Goal: Task Accomplishment & Management: Use online tool/utility

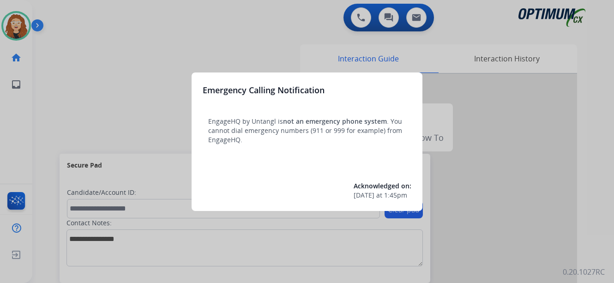
click at [143, 60] on div at bounding box center [307, 141] width 614 height 283
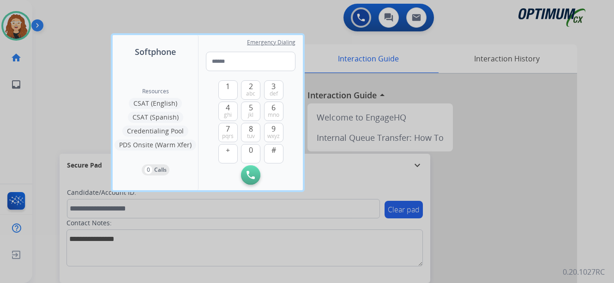
click at [73, 42] on div at bounding box center [307, 141] width 614 height 283
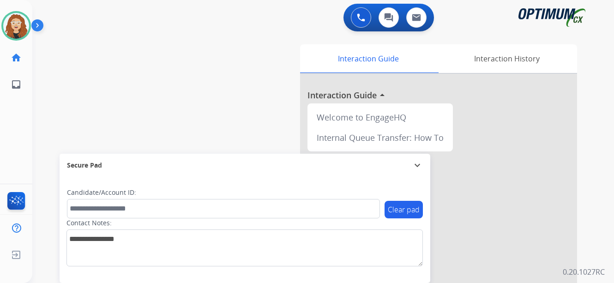
click at [62, 99] on div "swap_horiz Break voice bridge close_fullscreen Connect 3-Way Call merge_type Se…" at bounding box center [312, 225] width 560 height 385
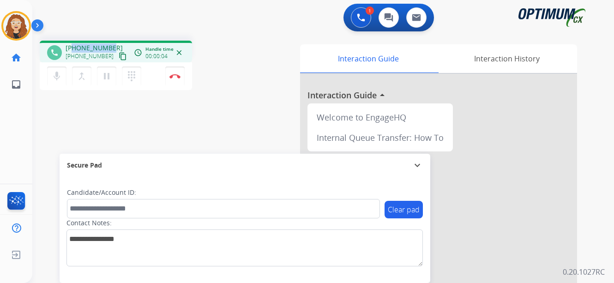
drag, startPoint x: 73, startPoint y: 46, endPoint x: 109, endPoint y: 45, distance: 36.0
click at [110, 45] on div "[PHONE_NUMBER] [PHONE_NUMBER] content_copy" at bounding box center [97, 52] width 63 height 18
copy span "7034797918"
click at [178, 77] on img at bounding box center [174, 76] width 11 height 5
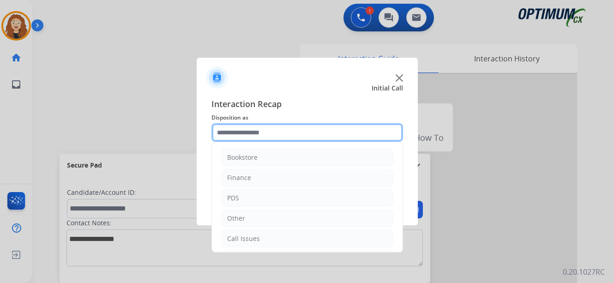
drag, startPoint x: 276, startPoint y: 134, endPoint x: 300, endPoint y: 143, distance: 25.6
click at [275, 134] on input "text" at bounding box center [308, 132] width 192 height 18
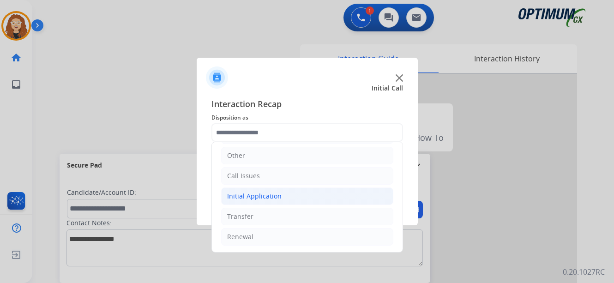
click at [271, 196] on div "Initial Application" at bounding box center [254, 196] width 54 height 9
click at [261, 242] on li "Appeals" at bounding box center [317, 237] width 154 height 18
type input "*******"
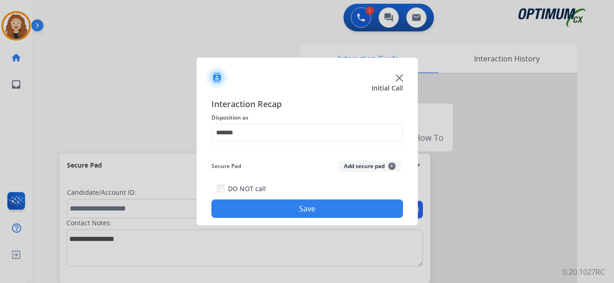
click at [280, 208] on button "Save" at bounding box center [308, 209] width 192 height 18
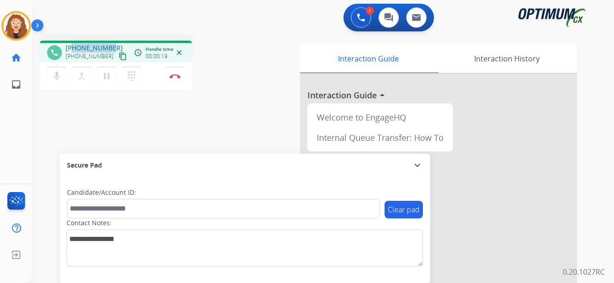
drag, startPoint x: 72, startPoint y: 48, endPoint x: 108, endPoint y: 48, distance: 36.0
click at [109, 48] on span "[PHONE_NUMBER]" at bounding box center [94, 47] width 57 height 9
copy span "2409608963"
click at [175, 77] on img at bounding box center [174, 76] width 11 height 5
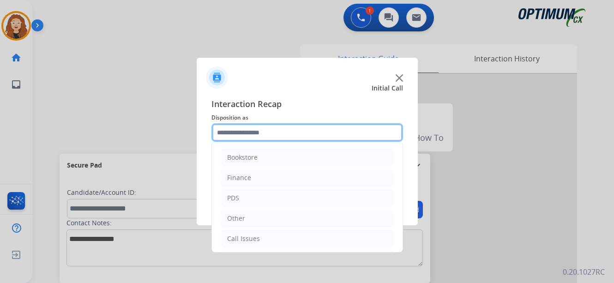
click at [233, 133] on input "text" at bounding box center [308, 132] width 192 height 18
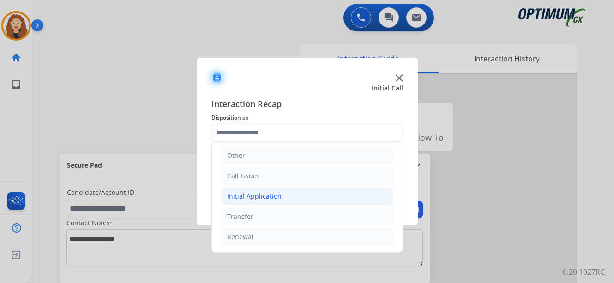
click at [241, 196] on div "Initial Application" at bounding box center [254, 196] width 54 height 9
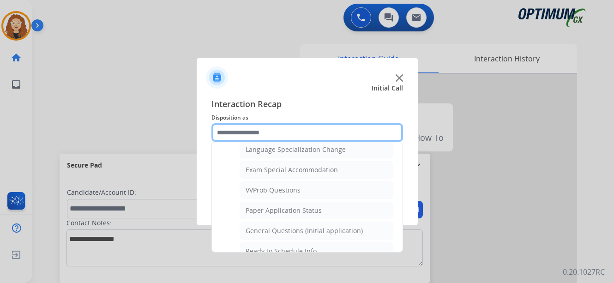
scroll to position [467, 0]
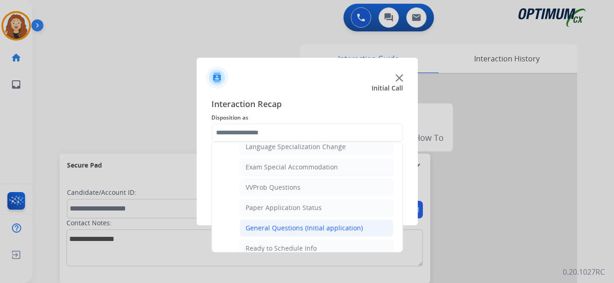
click at [314, 227] on div "General Questions (Initial application)" at bounding box center [304, 228] width 117 height 9
type input "**********"
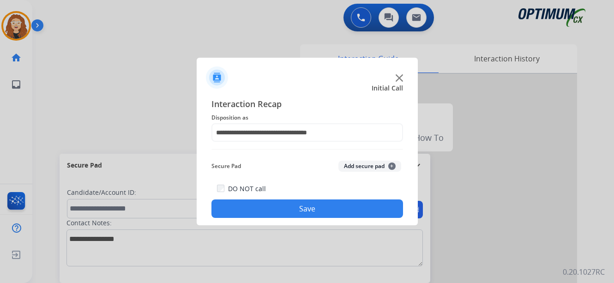
click at [305, 212] on button "Save" at bounding box center [308, 209] width 192 height 18
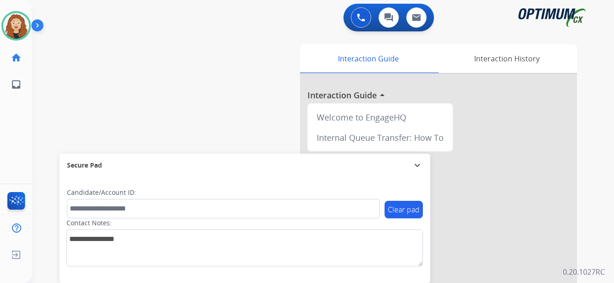
click at [53, 98] on div "swap_horiz Break voice bridge close_fullscreen Connect 3-Way Call merge_type Se…" at bounding box center [312, 225] width 560 height 385
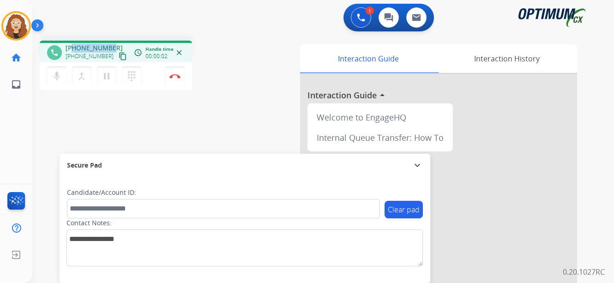
drag, startPoint x: 76, startPoint y: 45, endPoint x: 112, endPoint y: 43, distance: 36.1
click at [112, 43] on div "[PHONE_NUMBER] [PHONE_NUMBER] content_copy" at bounding box center [97, 52] width 63 height 18
copy span "3523692315"
click at [177, 77] on img at bounding box center [174, 76] width 11 height 5
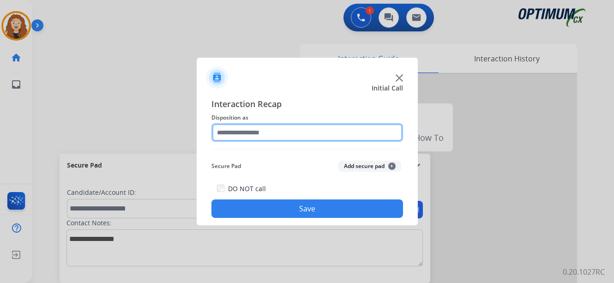
click at [265, 133] on input "text" at bounding box center [308, 132] width 192 height 18
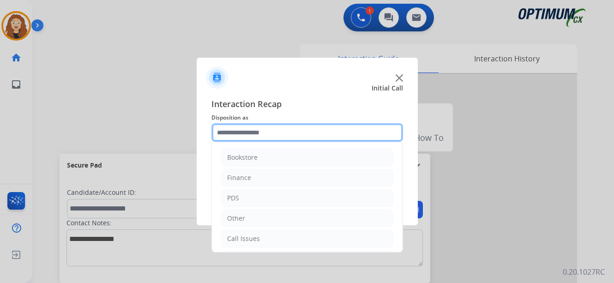
scroll to position [63, 0]
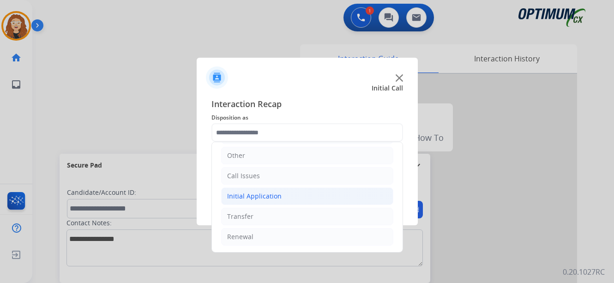
click at [270, 195] on div "Initial Application" at bounding box center [254, 196] width 54 height 9
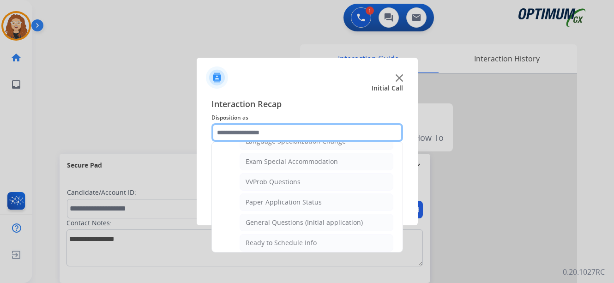
scroll to position [478, 0]
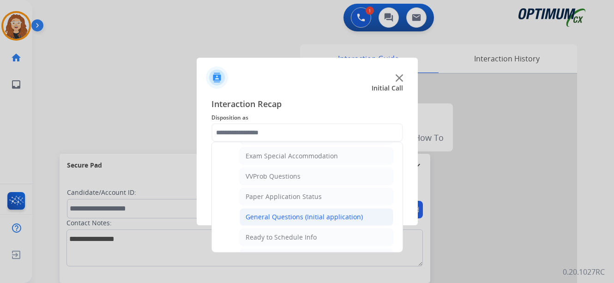
click at [327, 212] on div "General Questions (Initial application)" at bounding box center [304, 216] width 117 height 9
type input "**********"
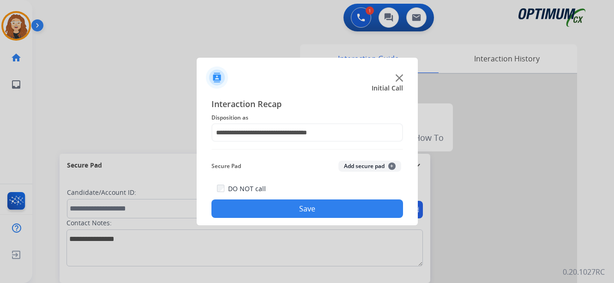
click at [319, 207] on button "Save" at bounding box center [308, 209] width 192 height 18
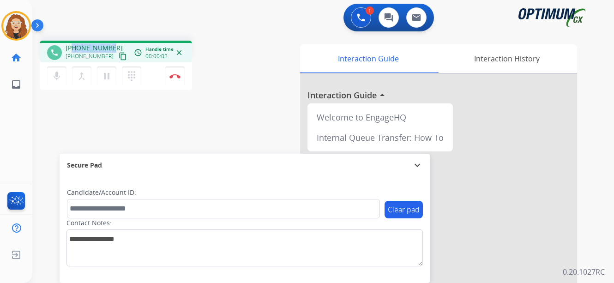
drag, startPoint x: 74, startPoint y: 46, endPoint x: 112, endPoint y: 45, distance: 37.4
click at [112, 45] on div "[PHONE_NUMBER] [PHONE_NUMBER] content_copy" at bounding box center [97, 52] width 63 height 18
copy span "8068722134"
click at [175, 80] on button "Disconnect" at bounding box center [174, 76] width 19 height 19
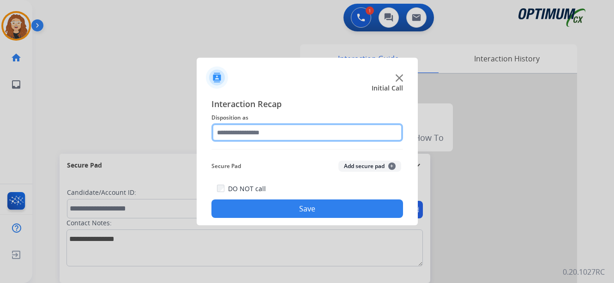
click at [242, 135] on input "text" at bounding box center [308, 132] width 192 height 18
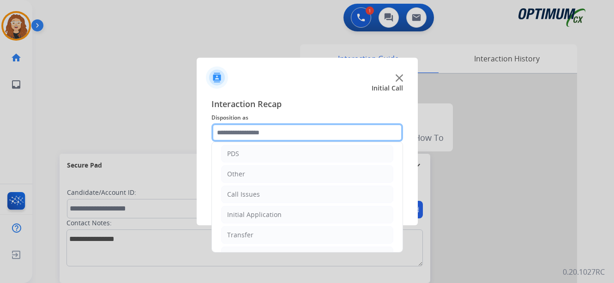
scroll to position [63, 0]
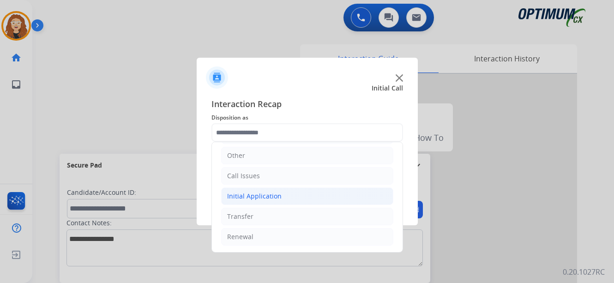
click at [282, 195] on li "Initial Application" at bounding box center [307, 197] width 172 height 18
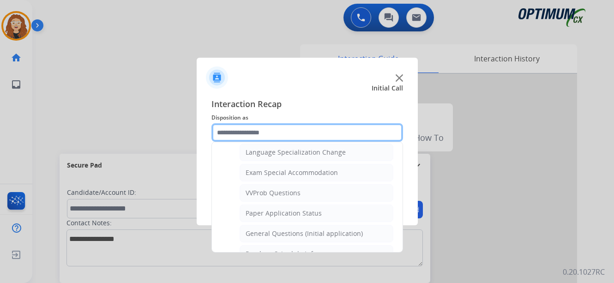
scroll to position [467, 0]
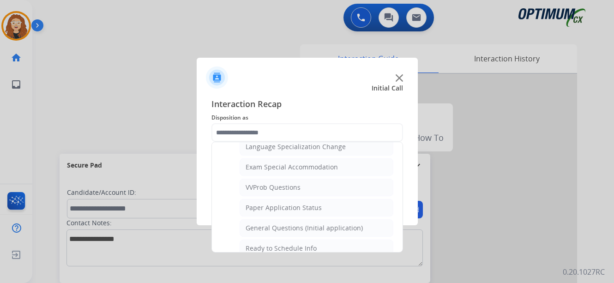
click at [321, 227] on div "General Questions (Initial application)" at bounding box center [304, 228] width 117 height 9
type input "**********"
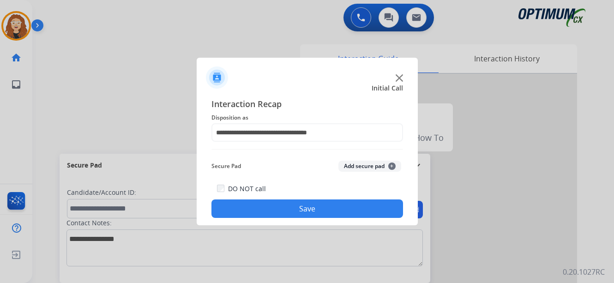
click at [311, 213] on button "Save" at bounding box center [308, 209] width 192 height 18
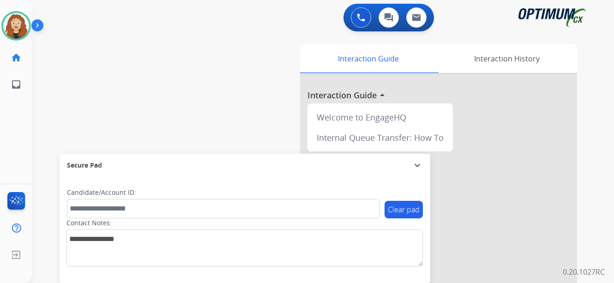
click at [255, 79] on div "swap_horiz Break voice bridge close_fullscreen Connect 3-Way Call merge_type Se…" at bounding box center [312, 225] width 560 height 385
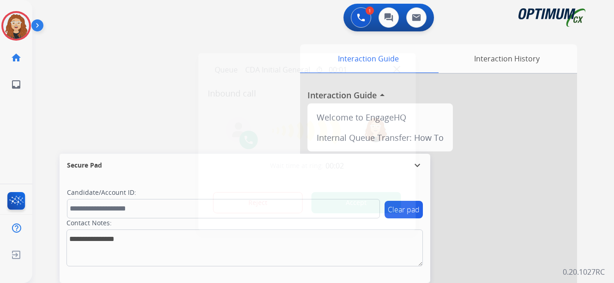
click at [51, 69] on div at bounding box center [307, 141] width 614 height 283
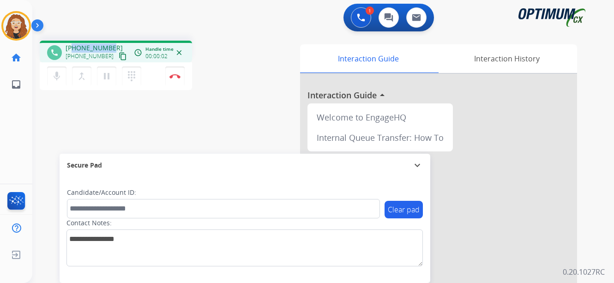
drag, startPoint x: 74, startPoint y: 47, endPoint x: 113, endPoint y: 46, distance: 38.8
click at [113, 46] on div "[PHONE_NUMBER] [PHONE_NUMBER] content_copy" at bounding box center [97, 52] width 63 height 18
copy span "3618138166"
click at [176, 77] on img at bounding box center [174, 76] width 11 height 5
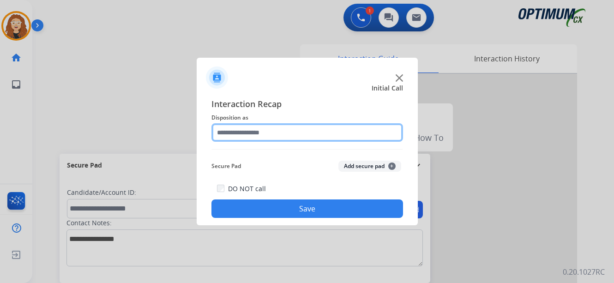
click at [250, 129] on input "text" at bounding box center [308, 132] width 192 height 18
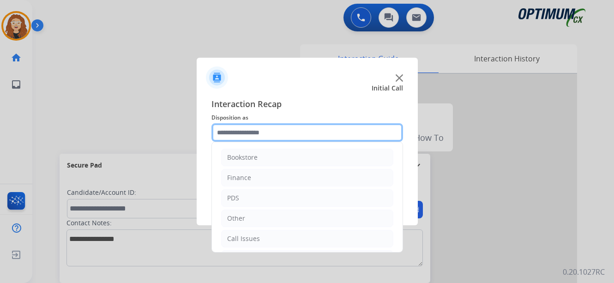
scroll to position [63, 0]
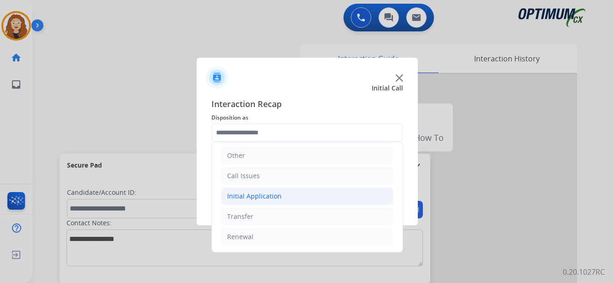
click at [282, 194] on li "Initial Application" at bounding box center [307, 197] width 172 height 18
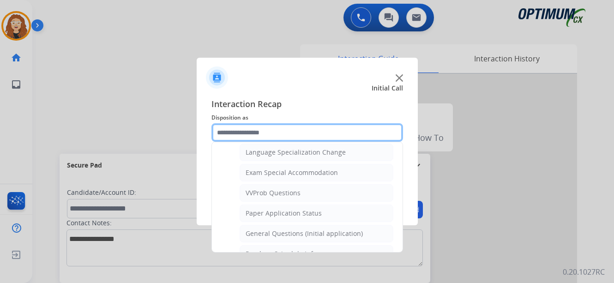
scroll to position [476, 0]
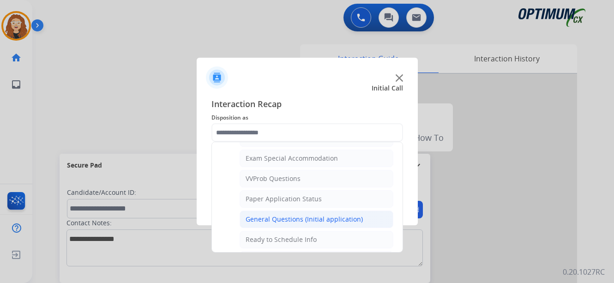
click at [341, 220] on div "General Questions (Initial application)" at bounding box center [304, 219] width 117 height 9
type input "**********"
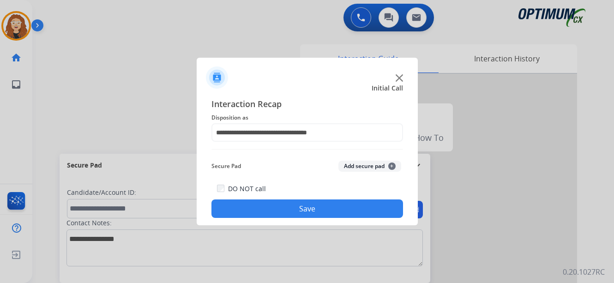
click at [330, 209] on button "Save" at bounding box center [308, 209] width 192 height 18
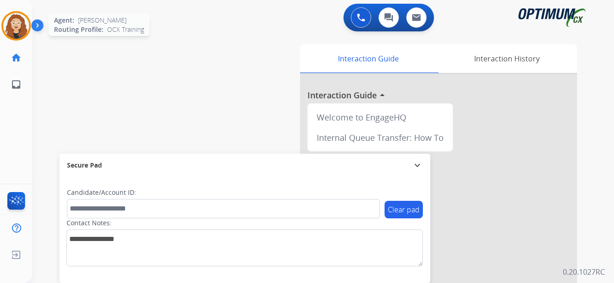
click at [16, 30] on img at bounding box center [16, 26] width 26 height 26
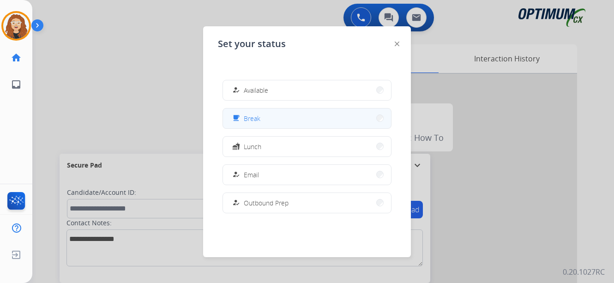
click at [333, 114] on button "free_breakfast Break" at bounding box center [307, 119] width 168 height 20
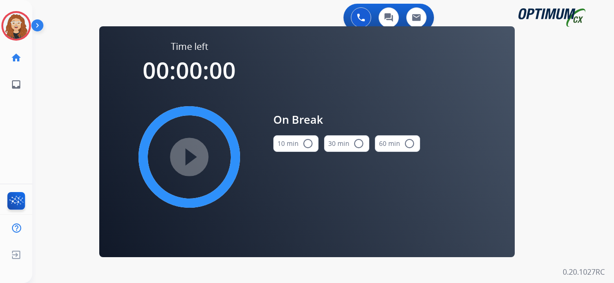
click at [308, 147] on mat-icon "radio_button_unchecked" at bounding box center [308, 143] width 11 height 11
click at [190, 155] on mat-icon "play_circle_filled" at bounding box center [189, 156] width 11 height 11
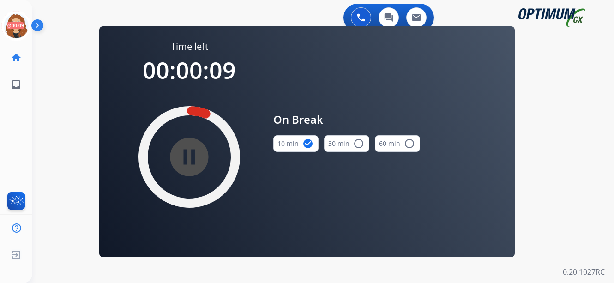
click at [68, 117] on div "0 Voice Interactions 0 Chat Interactions 0 Email Interactions swap_horiz Break …" at bounding box center [323, 141] width 582 height 283
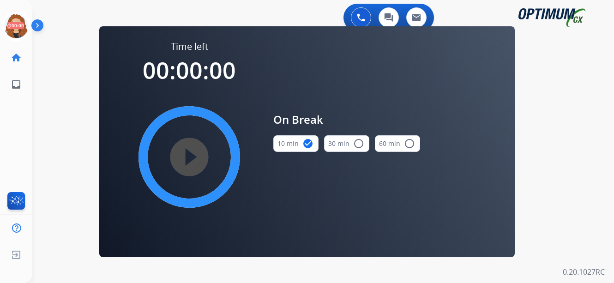
click at [57, 94] on div "0 Voice Interactions 0 Chat Interactions 0 Email Interactions swap_horiz Break …" at bounding box center [323, 141] width 582 height 283
click at [16, 33] on icon at bounding box center [16, 26] width 30 height 30
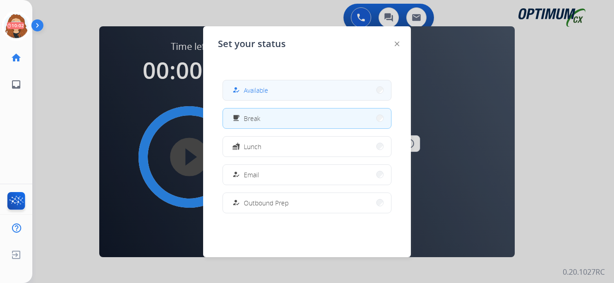
click at [279, 91] on button "how_to_reg Available" at bounding box center [307, 90] width 168 height 20
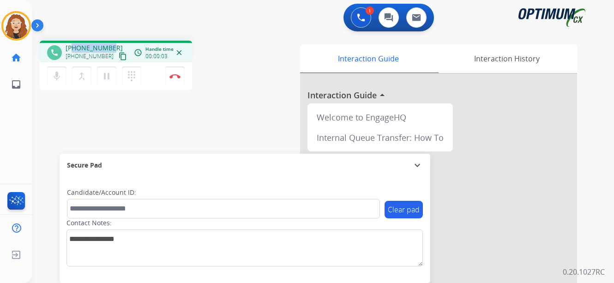
drag, startPoint x: 74, startPoint y: 47, endPoint x: 109, endPoint y: 43, distance: 34.4
click at [109, 43] on span "[PHONE_NUMBER]" at bounding box center [94, 47] width 57 height 9
copy span "7879074323"
click at [176, 76] on img at bounding box center [174, 76] width 11 height 5
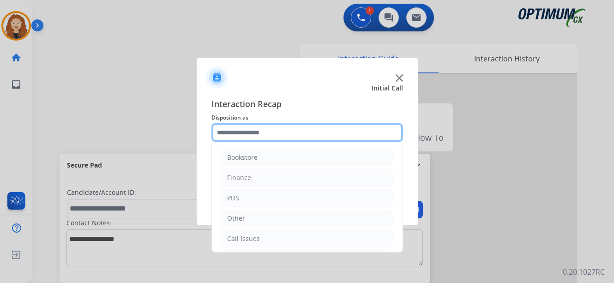
click at [247, 135] on input "text" at bounding box center [308, 132] width 192 height 18
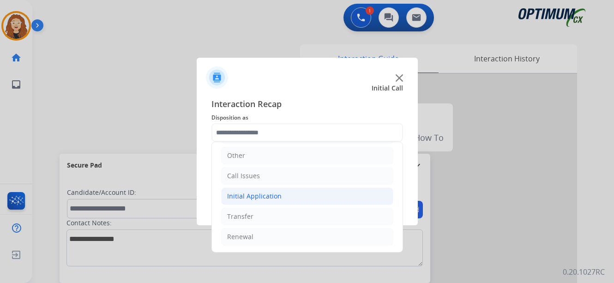
click at [276, 194] on div "Initial Application" at bounding box center [254, 196] width 54 height 9
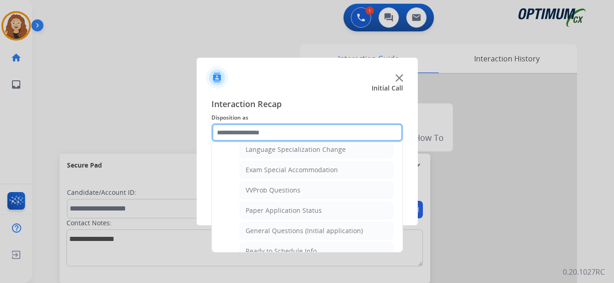
scroll to position [476, 0]
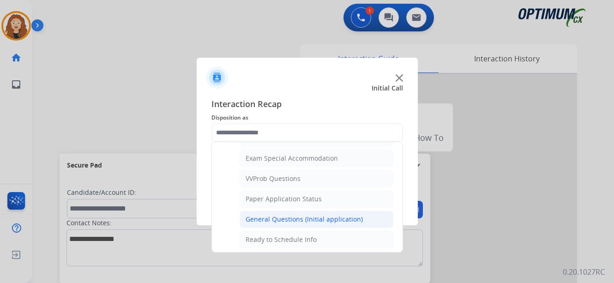
click at [355, 220] on div "General Questions (Initial application)" at bounding box center [304, 219] width 117 height 9
type input "**********"
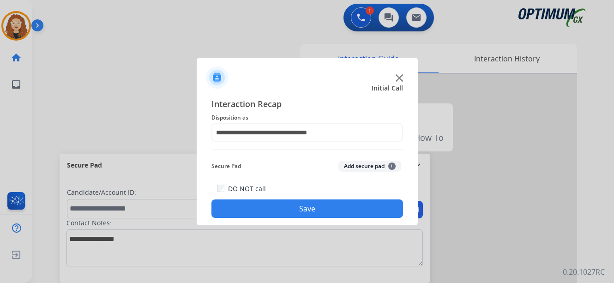
click at [328, 210] on button "Save" at bounding box center [308, 209] width 192 height 18
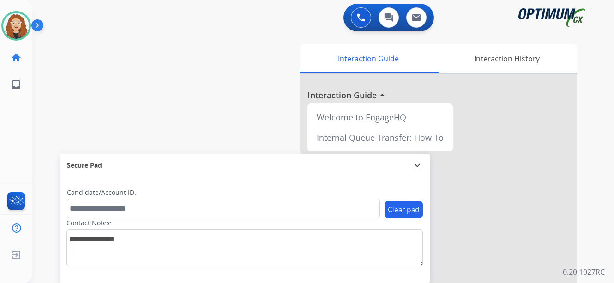
click at [59, 89] on div "swap_horiz Break voice bridge close_fullscreen Connect 3-Way Call merge_type Se…" at bounding box center [312, 225] width 560 height 385
click at [192, 61] on div "swap_horiz Break voice bridge close_fullscreen Connect 3-Way Call merge_type Se…" at bounding box center [312, 225] width 560 height 385
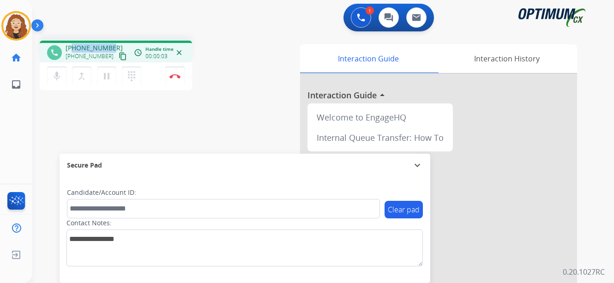
drag, startPoint x: 73, startPoint y: 45, endPoint x: 108, endPoint y: 45, distance: 34.2
click at [112, 44] on div "[PHONE_NUMBER] [PHONE_NUMBER] content_copy" at bounding box center [97, 52] width 63 height 18
copy span "7172835643"
click at [178, 79] on button "Disconnect" at bounding box center [174, 76] width 19 height 19
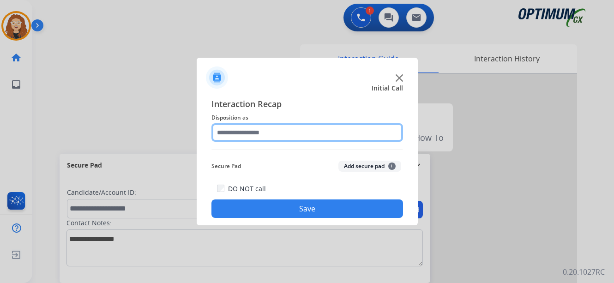
click at [239, 131] on input "text" at bounding box center [308, 132] width 192 height 18
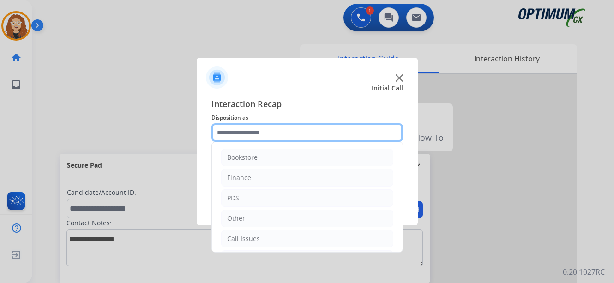
scroll to position [63, 0]
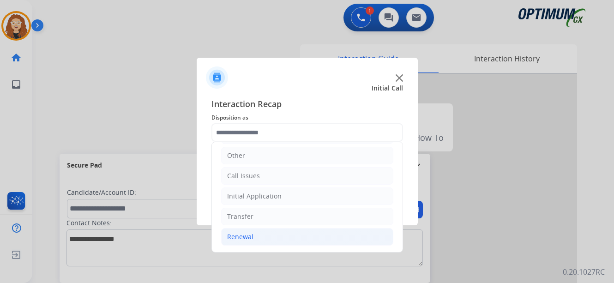
click at [260, 237] on li "Renewal" at bounding box center [307, 237] width 172 height 18
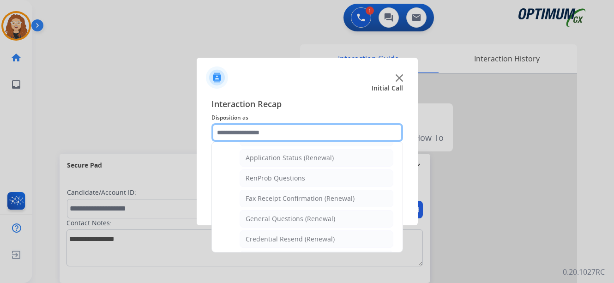
scroll to position [221, 0]
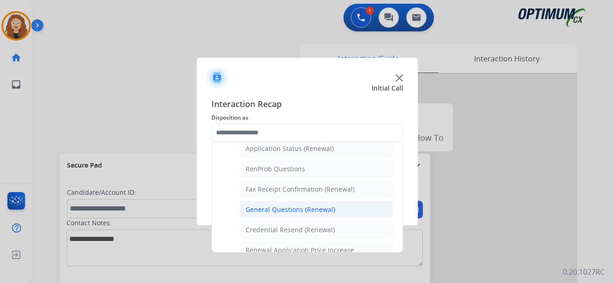
click at [359, 212] on li "General Questions (Renewal)" at bounding box center [317, 210] width 154 height 18
type input "**********"
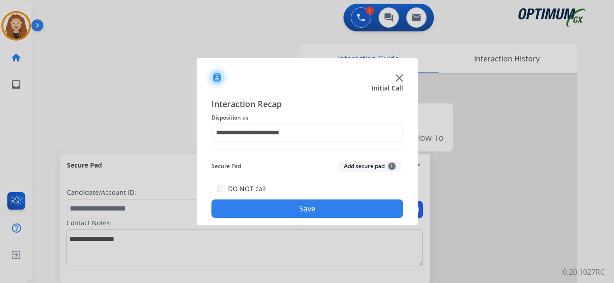
click at [327, 208] on button "Save" at bounding box center [308, 209] width 192 height 18
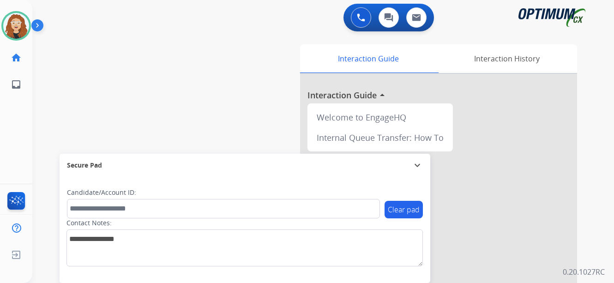
click at [193, 76] on div "swap_horiz Break voice bridge close_fullscreen Connect 3-Way Call merge_type Se…" at bounding box center [312, 225] width 560 height 385
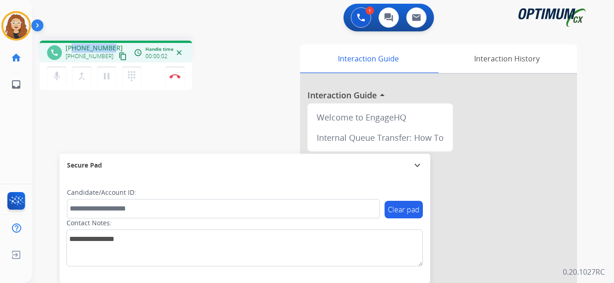
drag, startPoint x: 75, startPoint y: 47, endPoint x: 110, endPoint y: 42, distance: 35.8
click at [110, 42] on div "phone [PHONE_NUMBER] [PHONE_NUMBER] content_copy access_time Call metrics Queue…" at bounding box center [116, 52] width 152 height 22
copy span "9153148974"
click at [176, 79] on button "Disconnect" at bounding box center [174, 76] width 19 height 19
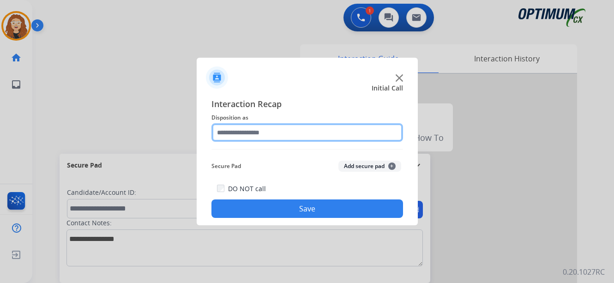
click at [233, 130] on input "text" at bounding box center [308, 132] width 192 height 18
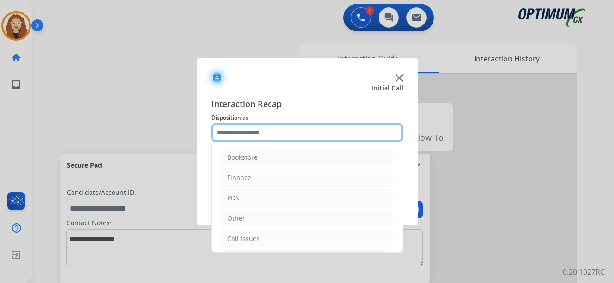
scroll to position [63, 0]
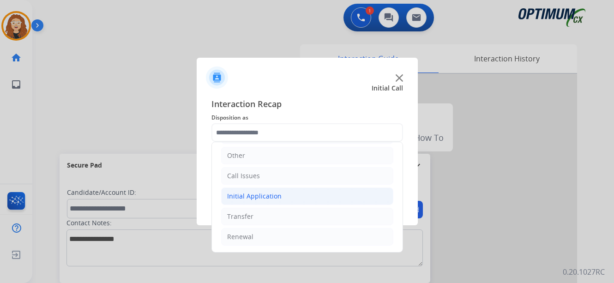
click at [284, 197] on li "Initial Application" at bounding box center [307, 197] width 172 height 18
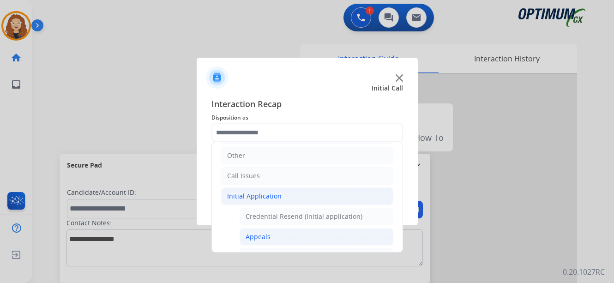
click at [275, 241] on li "Appeals" at bounding box center [317, 237] width 154 height 18
type input "*******"
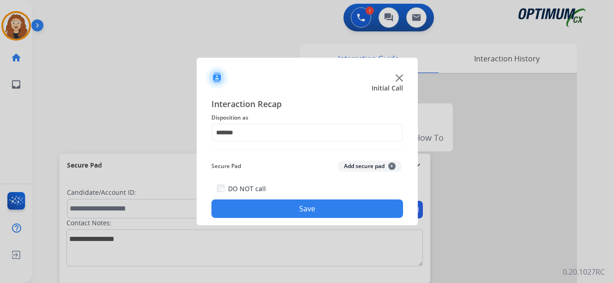
click at [313, 206] on button "Save" at bounding box center [308, 209] width 192 height 18
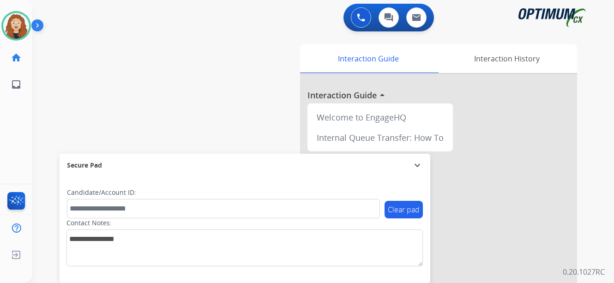
click at [60, 101] on div "swap_horiz Break voice bridge close_fullscreen Connect 3-Way Call merge_type Se…" at bounding box center [312, 225] width 560 height 385
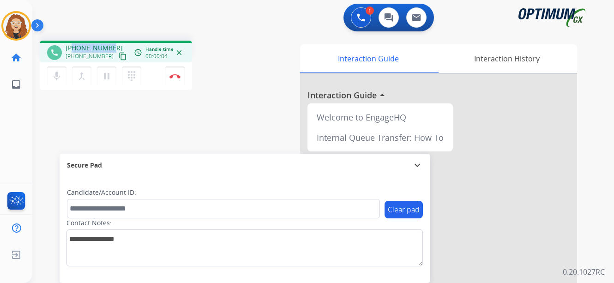
drag, startPoint x: 73, startPoint y: 47, endPoint x: 111, endPoint y: 42, distance: 39.0
click at [111, 42] on div "phone [PHONE_NUMBER] [PHONE_NUMBER] content_copy access_time Call metrics Queue…" at bounding box center [116, 52] width 152 height 22
copy span "9175661598"
click at [55, 132] on div "phone [PHONE_NUMBER] [PHONE_NUMBER] content_copy access_time Call metrics Queue…" at bounding box center [312, 225] width 560 height 385
click at [177, 79] on button "Disconnect" at bounding box center [174, 76] width 19 height 19
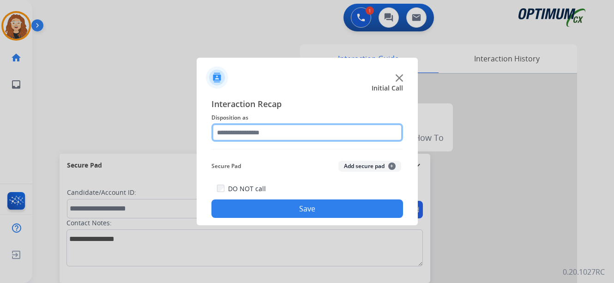
click at [248, 130] on input "text" at bounding box center [308, 132] width 192 height 18
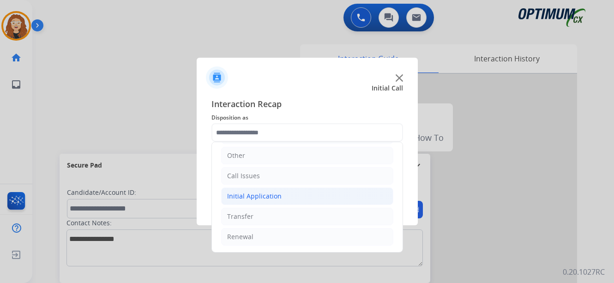
click at [299, 195] on li "Initial Application" at bounding box center [307, 197] width 172 height 18
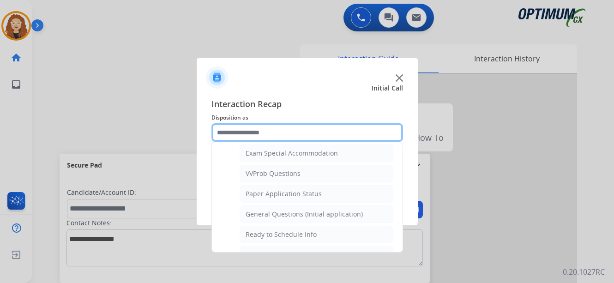
scroll to position [481, 0]
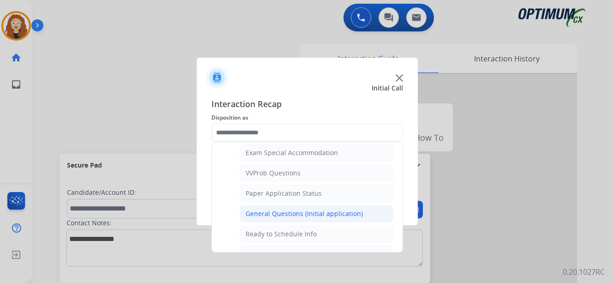
click at [340, 213] on div "General Questions (Initial application)" at bounding box center [304, 213] width 117 height 9
type input "**********"
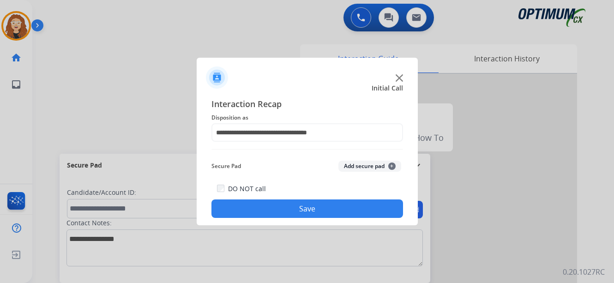
click at [336, 214] on button "Save" at bounding box center [308, 209] width 192 height 18
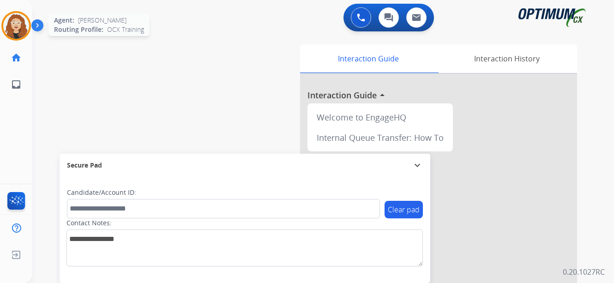
click at [13, 25] on img at bounding box center [16, 26] width 26 height 26
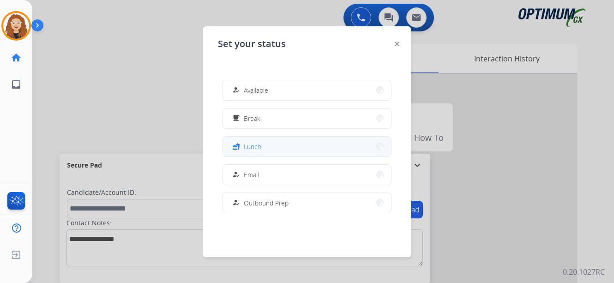
click at [283, 151] on button "fastfood Lunch" at bounding box center [307, 147] width 168 height 20
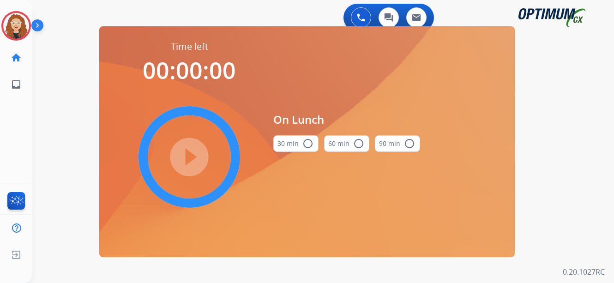
click at [307, 147] on mat-icon "radio_button_unchecked" at bounding box center [308, 143] width 11 height 11
click at [195, 157] on mat-icon "play_circle_filled" at bounding box center [189, 156] width 11 height 11
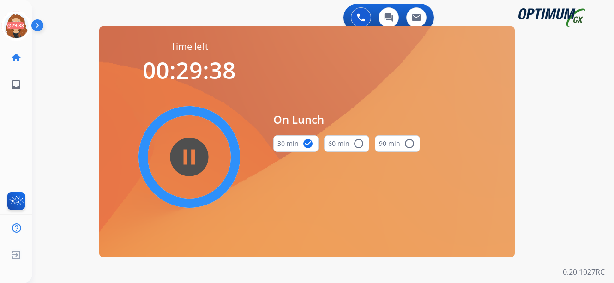
click at [63, 141] on div "0 Voice Interactions 0 Chat Interactions 0 Email Interactions swap_horiz Break …" at bounding box center [323, 141] width 582 height 283
drag, startPoint x: 583, startPoint y: 147, endPoint x: 576, endPoint y: 145, distance: 7.2
click at [583, 146] on div "0 Voice Interactions 0 Chat Interactions 0 Email Interactions swap_horiz Break …" at bounding box center [323, 141] width 582 height 283
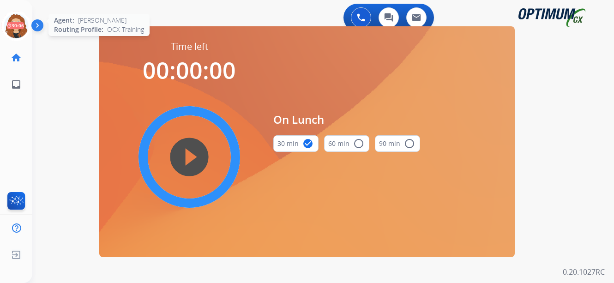
click at [14, 30] on icon at bounding box center [16, 26] width 30 height 30
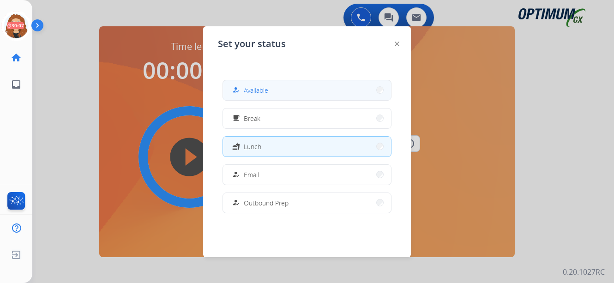
click at [291, 90] on button "how_to_reg Available" at bounding box center [307, 90] width 168 height 20
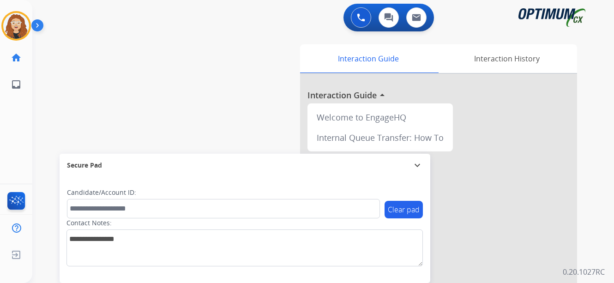
click at [67, 90] on div "swap_horiz Break voice bridge close_fullscreen Connect 3-Way Call merge_type Se…" at bounding box center [312, 225] width 560 height 385
click at [42, 108] on div "swap_horiz Break voice bridge close_fullscreen Connect 3-Way Call merge_type Se…" at bounding box center [312, 225] width 560 height 385
click at [362, 17] on img at bounding box center [361, 17] width 8 height 8
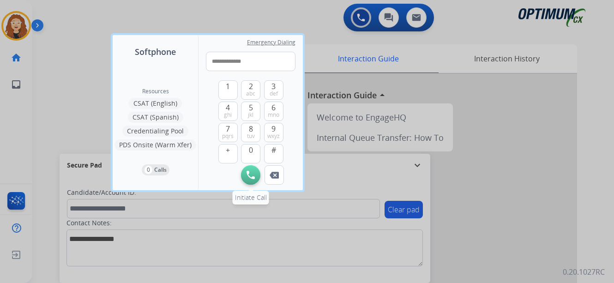
type input "**********"
click at [252, 175] on img at bounding box center [251, 175] width 8 height 8
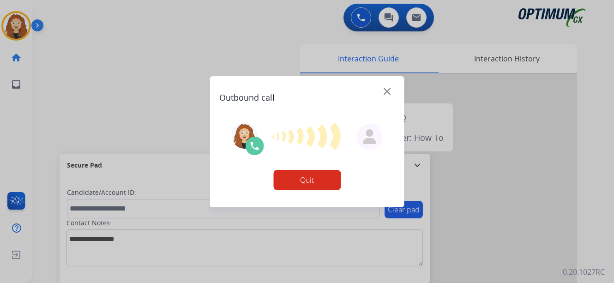
click at [55, 103] on div at bounding box center [307, 141] width 614 height 283
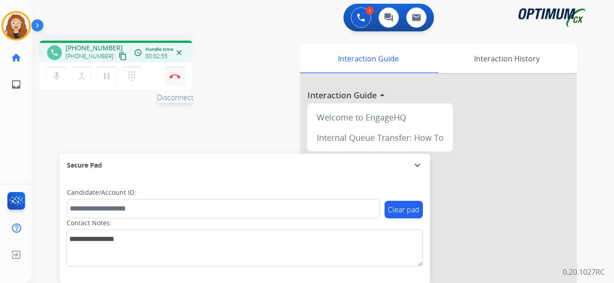
click at [178, 79] on button "Disconnect" at bounding box center [174, 76] width 19 height 19
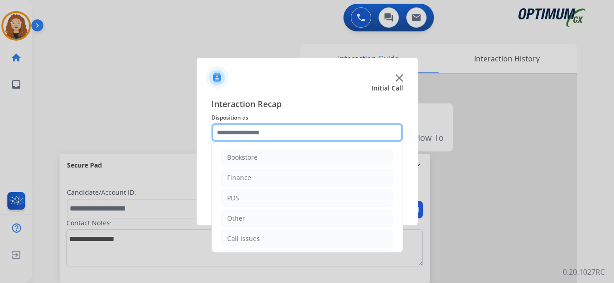
click at [246, 131] on input "text" at bounding box center [308, 132] width 192 height 18
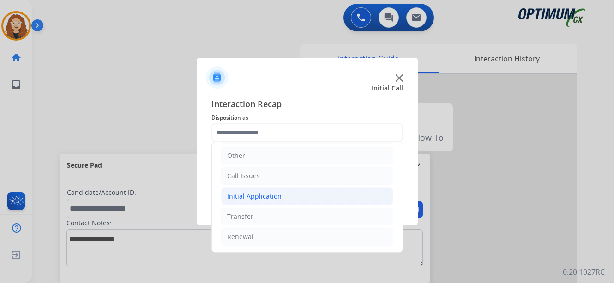
click at [271, 194] on div "Initial Application" at bounding box center [254, 196] width 54 height 9
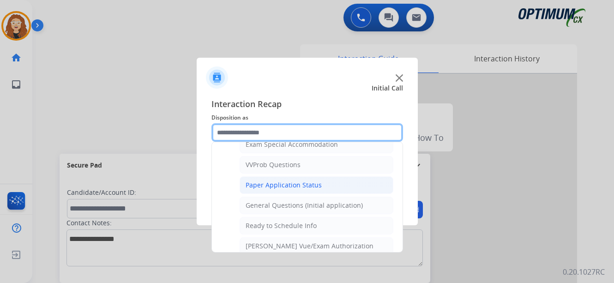
scroll to position [472, 0]
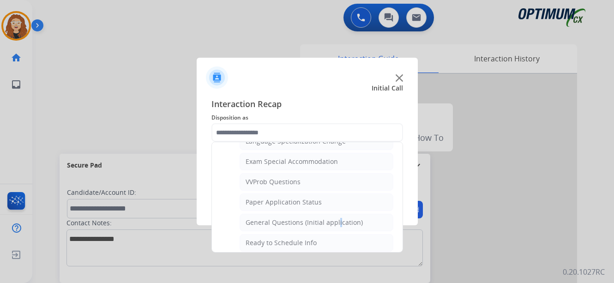
click at [336, 224] on div "General Questions (Initial application)" at bounding box center [304, 222] width 117 height 9
type input "**********"
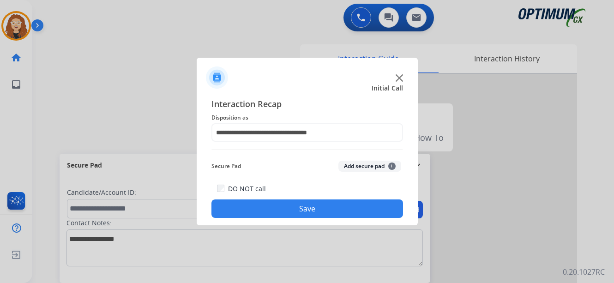
click at [321, 208] on button "Save" at bounding box center [308, 209] width 192 height 18
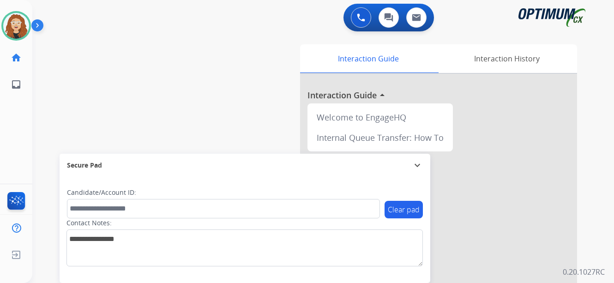
click at [63, 91] on div "swap_horiz Break voice bridge close_fullscreen Connect 3-Way Call merge_type Se…" at bounding box center [312, 225] width 560 height 385
click at [62, 102] on div "swap_horiz Break voice bridge close_fullscreen Connect 3-Way Call merge_type Se…" at bounding box center [312, 225] width 560 height 385
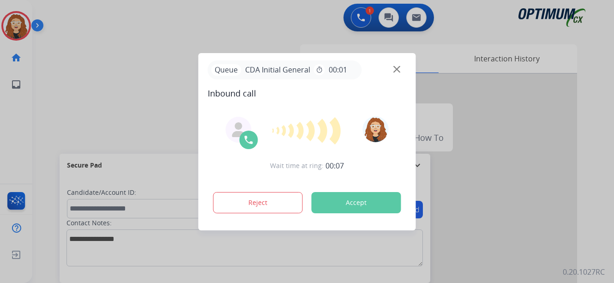
click at [369, 208] on button "Accept" at bounding box center [357, 202] width 90 height 21
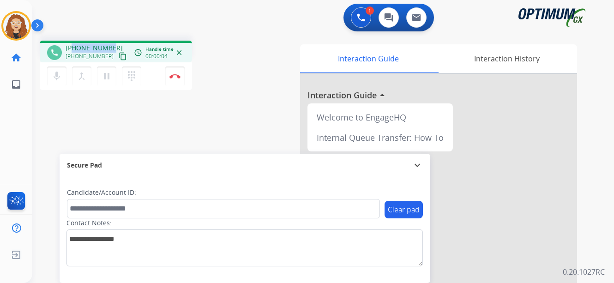
drag, startPoint x: 73, startPoint y: 47, endPoint x: 112, endPoint y: 45, distance: 38.8
click at [112, 45] on div "[PHONE_NUMBER] [PHONE_NUMBER] content_copy" at bounding box center [97, 52] width 63 height 18
copy span "9087392242"
click at [174, 75] on img at bounding box center [174, 76] width 11 height 5
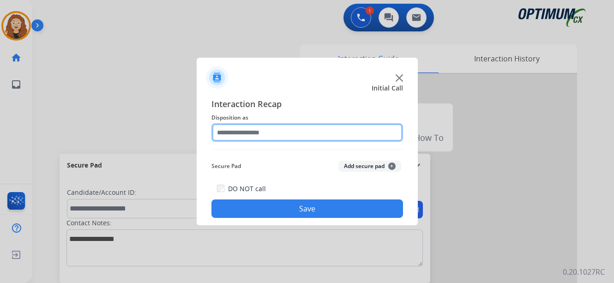
click at [243, 131] on input "text" at bounding box center [308, 132] width 192 height 18
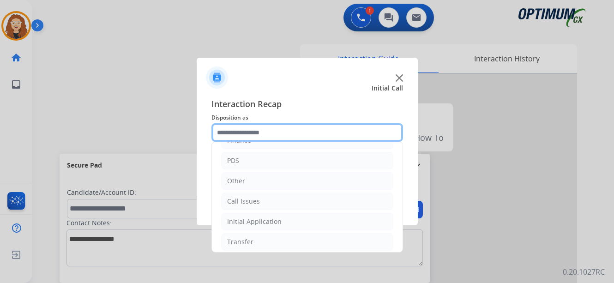
scroll to position [63, 0]
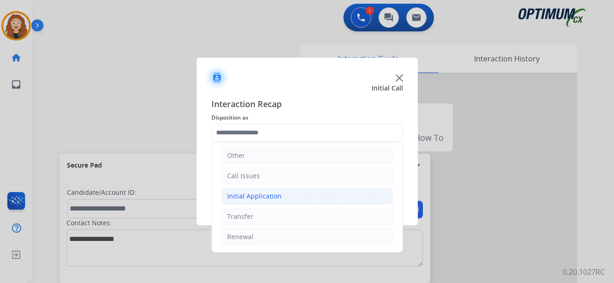
drag, startPoint x: 270, startPoint y: 196, endPoint x: 408, endPoint y: 215, distance: 139.0
click at [270, 195] on div "Initial Application" at bounding box center [254, 196] width 54 height 9
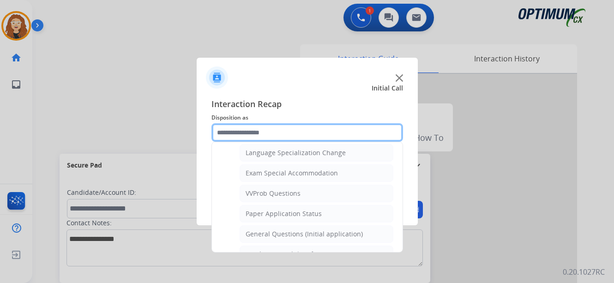
scroll to position [461, 0]
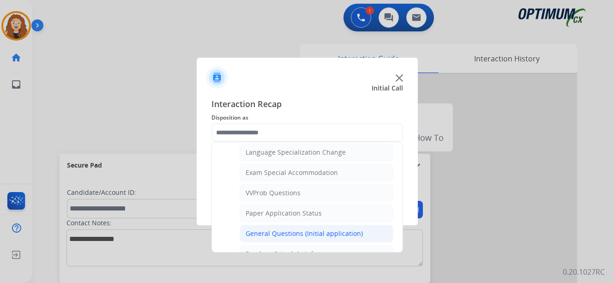
click at [360, 238] on li "General Questions (Initial application)" at bounding box center [317, 234] width 154 height 18
type input "**********"
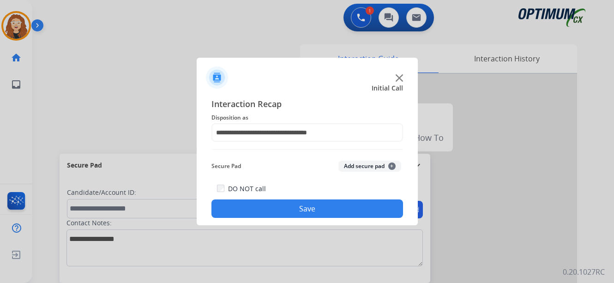
drag, startPoint x: 276, startPoint y: 207, endPoint x: 270, endPoint y: 185, distance: 22.5
click at [274, 201] on button "Save" at bounding box center [308, 209] width 192 height 18
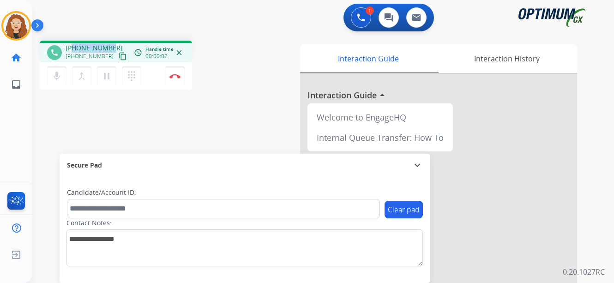
drag, startPoint x: 74, startPoint y: 48, endPoint x: 115, endPoint y: 40, distance: 41.8
click at [115, 40] on div "phone [PHONE_NUMBER] [PHONE_NUMBER] content_copy access_time Call metrics Queue…" at bounding box center [312, 225] width 560 height 385
click at [178, 79] on button "Disconnect" at bounding box center [174, 76] width 19 height 19
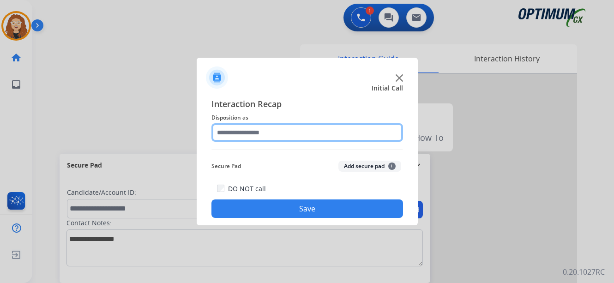
click at [234, 130] on input "text" at bounding box center [308, 132] width 192 height 18
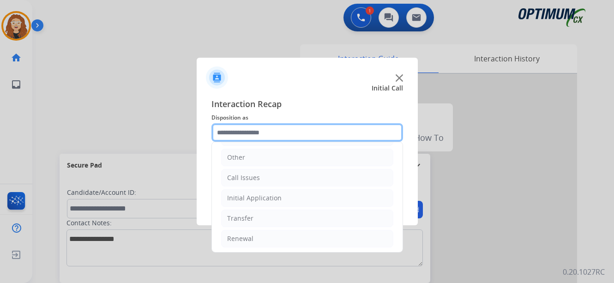
scroll to position [63, 0]
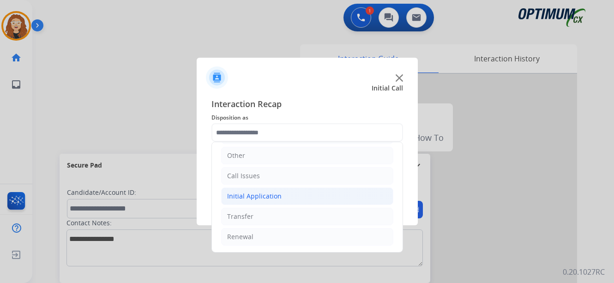
click at [302, 196] on li "Initial Application" at bounding box center [307, 197] width 172 height 18
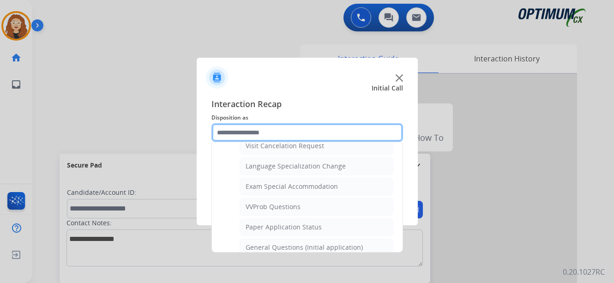
scroll to position [475, 0]
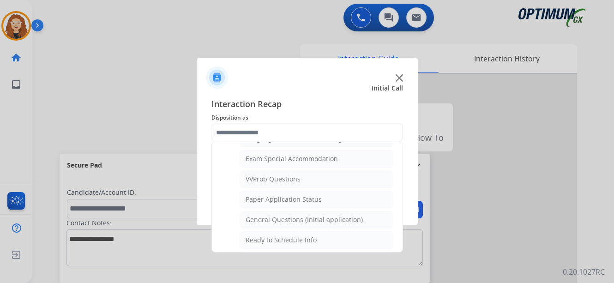
drag, startPoint x: 366, startPoint y: 221, endPoint x: 362, endPoint y: 220, distance: 4.7
click at [366, 221] on li "General Questions (Initial application)" at bounding box center [317, 220] width 154 height 18
type input "**********"
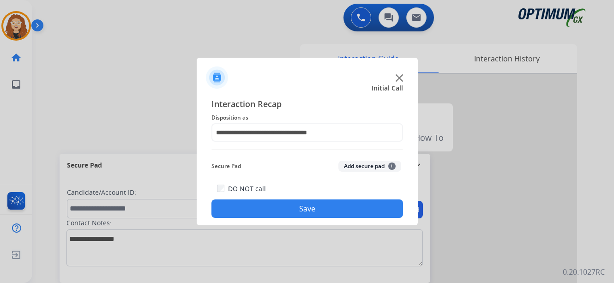
drag, startPoint x: 345, startPoint y: 209, endPoint x: 313, endPoint y: 198, distance: 33.9
click at [345, 209] on button "Save" at bounding box center [308, 209] width 192 height 18
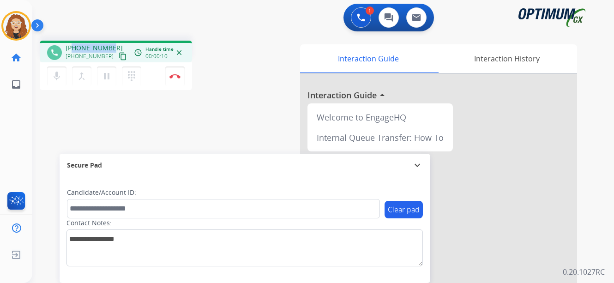
drag, startPoint x: 74, startPoint y: 46, endPoint x: 111, endPoint y: 42, distance: 37.6
click at [111, 42] on div "phone [PHONE_NUMBER] [PHONE_NUMBER] content_copy access_time Call metrics Queue…" at bounding box center [116, 52] width 152 height 22
click at [178, 79] on button "Disconnect" at bounding box center [174, 76] width 19 height 19
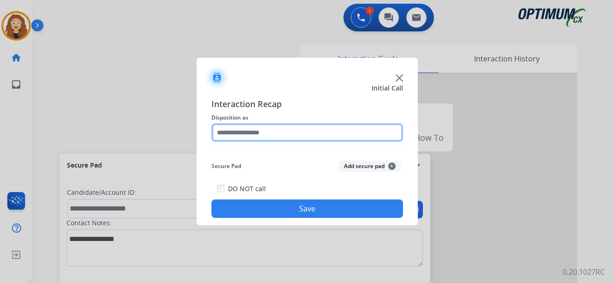
click at [251, 136] on input "text" at bounding box center [308, 132] width 192 height 18
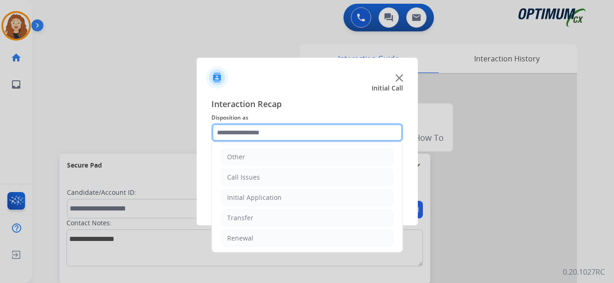
scroll to position [63, 0]
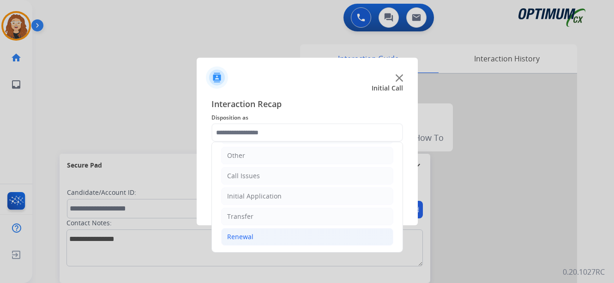
drag, startPoint x: 302, startPoint y: 232, endPoint x: 306, endPoint y: 234, distance: 5.0
click at [303, 232] on li "Renewal" at bounding box center [307, 237] width 172 height 18
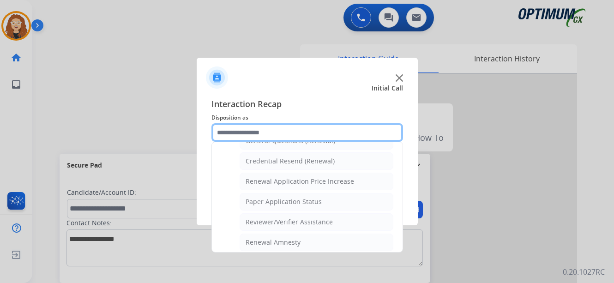
scroll to position [292, 0]
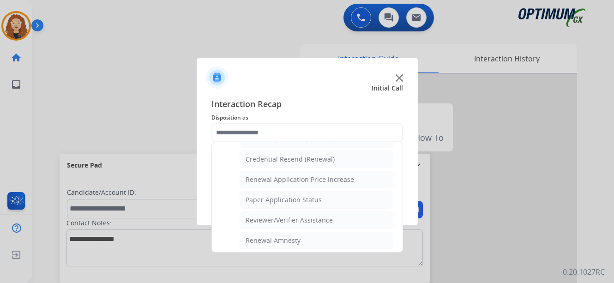
click at [375, 220] on li "Reviewer/Verifier Assistance" at bounding box center [317, 221] width 154 height 18
type input "**********"
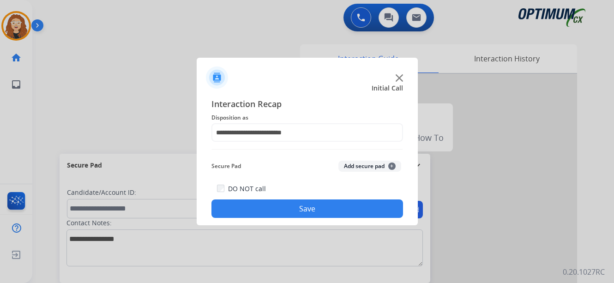
click at [348, 206] on button "Save" at bounding box center [308, 209] width 192 height 18
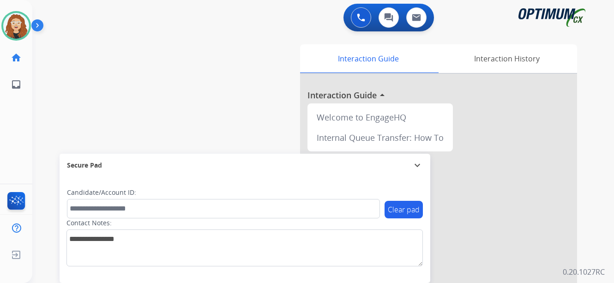
click at [54, 98] on div "swap_horiz Break voice bridge close_fullscreen Connect 3-Way Call merge_type Se…" at bounding box center [312, 225] width 560 height 385
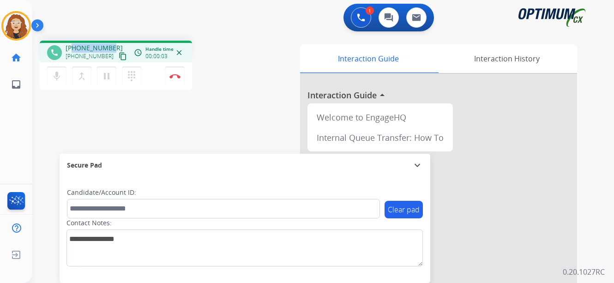
drag, startPoint x: 74, startPoint y: 48, endPoint x: 109, endPoint y: 42, distance: 36.0
click at [109, 42] on div "phone [PHONE_NUMBER] [PHONE_NUMBER] content_copy access_time Call metrics Queue…" at bounding box center [116, 52] width 152 height 22
click at [177, 75] on img at bounding box center [174, 76] width 11 height 5
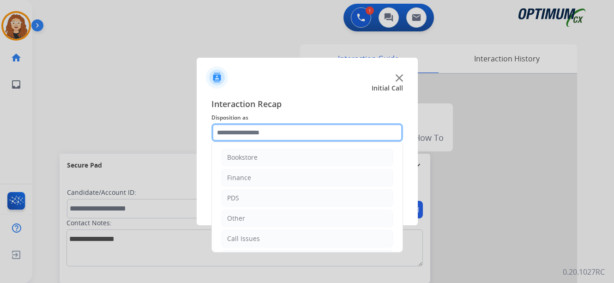
click at [241, 132] on input "text" at bounding box center [308, 132] width 192 height 18
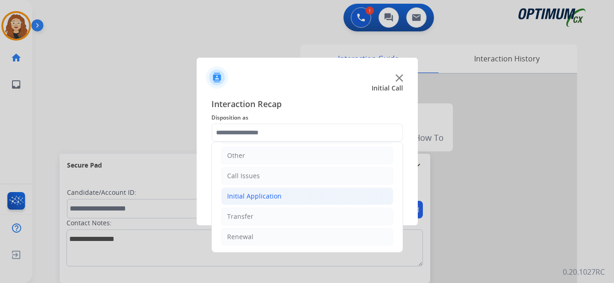
click at [269, 197] on div "Initial Application" at bounding box center [254, 196] width 54 height 9
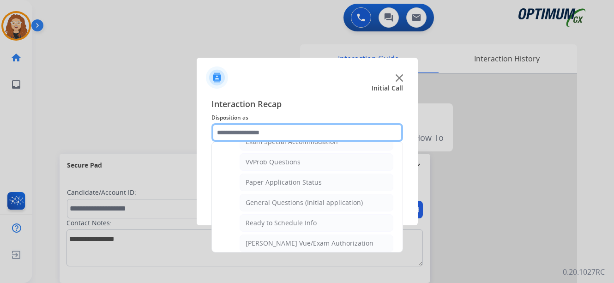
scroll to position [495, 0]
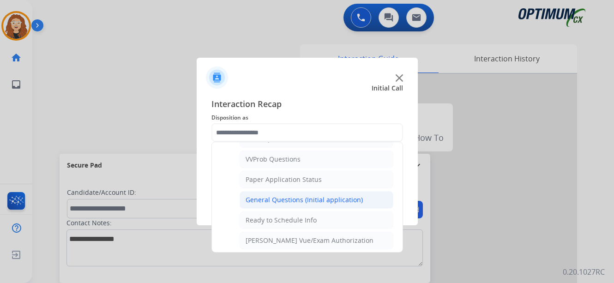
click at [350, 199] on div "General Questions (Initial application)" at bounding box center [304, 199] width 117 height 9
type input "**********"
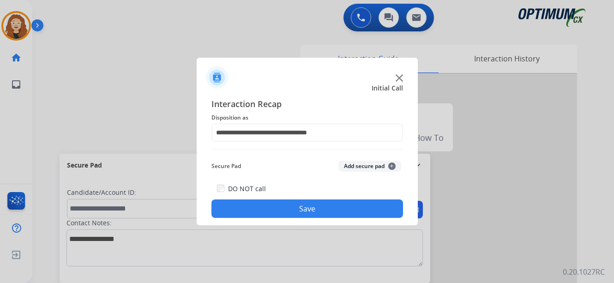
click at [345, 200] on button "Save" at bounding box center [308, 209] width 192 height 18
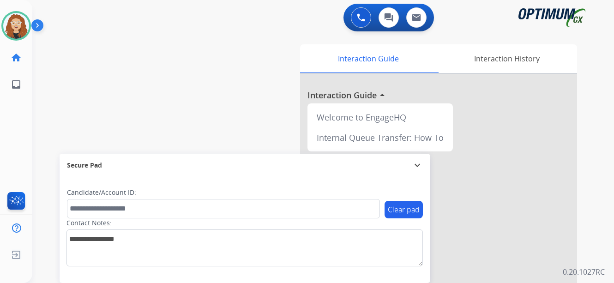
click at [42, 113] on div "swap_horiz Break voice bridge close_fullscreen Connect 3-Way Call merge_type Se…" at bounding box center [312, 225] width 560 height 385
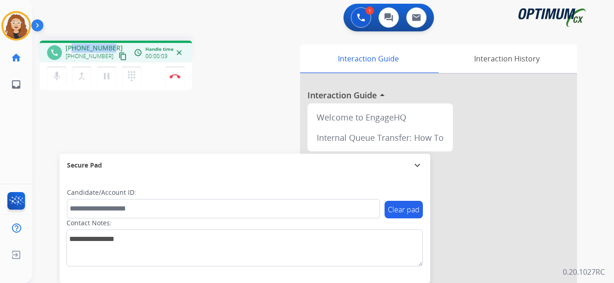
drag, startPoint x: 73, startPoint y: 47, endPoint x: 111, endPoint y: 44, distance: 38.4
click at [111, 45] on div "[PHONE_NUMBER] [PHONE_NUMBER] content_copy" at bounding box center [97, 52] width 63 height 18
click at [179, 75] on img at bounding box center [174, 76] width 11 height 5
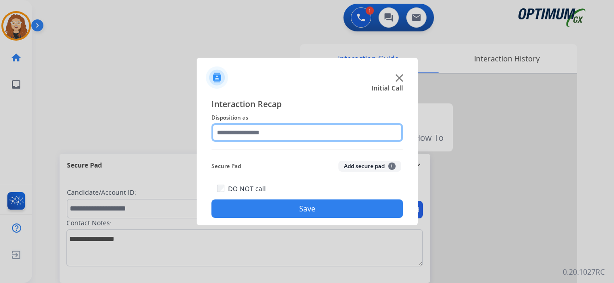
click at [261, 133] on input "text" at bounding box center [308, 132] width 192 height 18
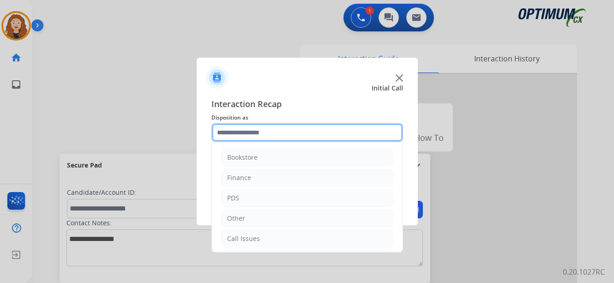
scroll to position [63, 0]
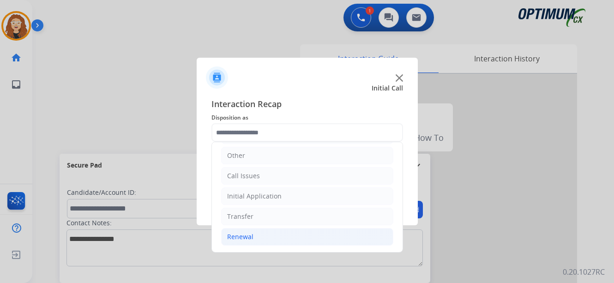
drag, startPoint x: 303, startPoint y: 235, endPoint x: 346, endPoint y: 231, distance: 44.0
click at [304, 235] on li "Renewal" at bounding box center [307, 237] width 172 height 18
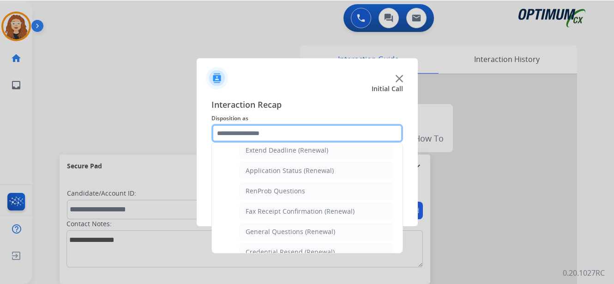
scroll to position [208, 0]
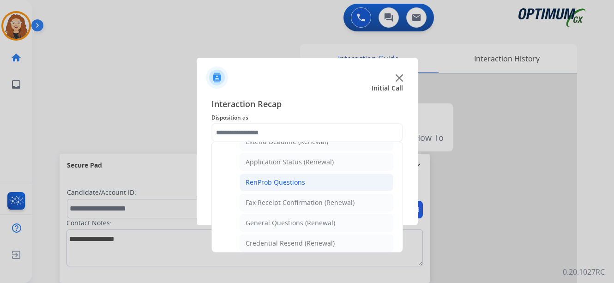
click at [312, 182] on li "RenProb Questions" at bounding box center [317, 183] width 154 height 18
type input "**********"
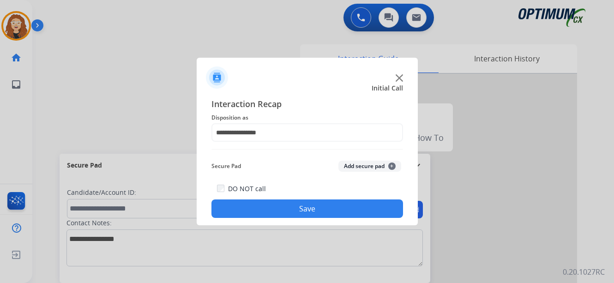
click at [313, 210] on button "Save" at bounding box center [308, 209] width 192 height 18
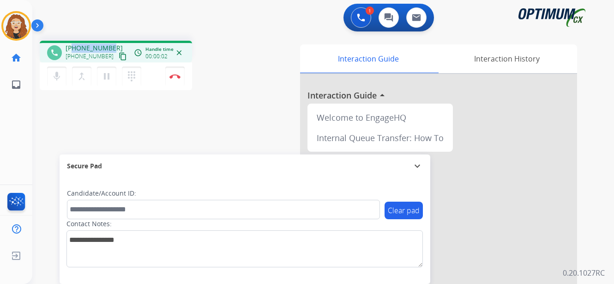
drag, startPoint x: 74, startPoint y: 46, endPoint x: 109, endPoint y: 41, distance: 35.9
click at [111, 41] on div "phone [PHONE_NUMBER] [PHONE_NUMBER] content_copy access_time Call metrics Queue…" at bounding box center [116, 52] width 152 height 22
click at [179, 75] on img at bounding box center [174, 76] width 11 height 5
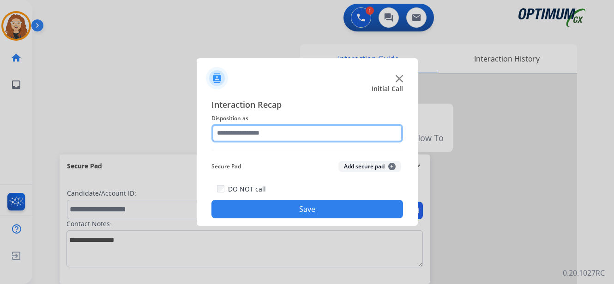
click at [270, 129] on input "text" at bounding box center [308, 133] width 192 height 18
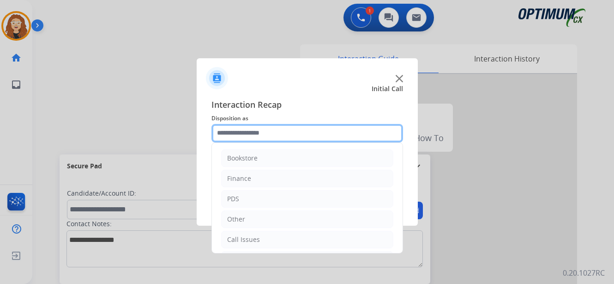
scroll to position [63, 0]
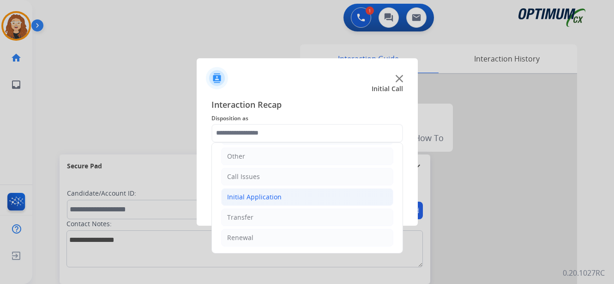
click at [286, 197] on li "Initial Application" at bounding box center [307, 197] width 172 height 18
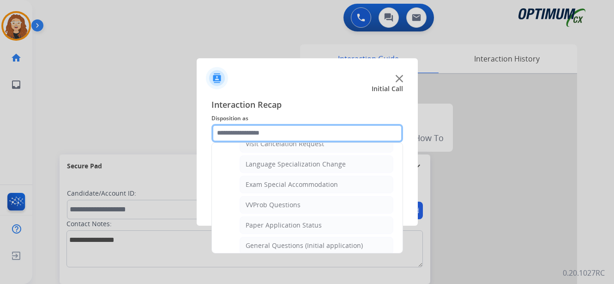
scroll to position [467, 0]
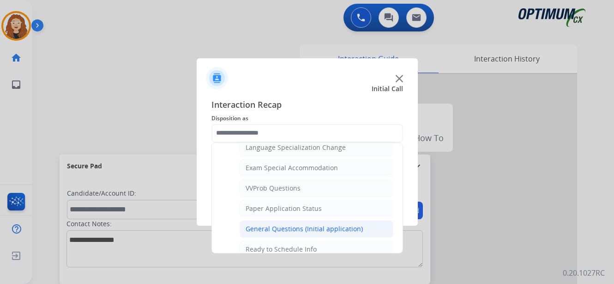
click at [366, 229] on li "General Questions (Initial application)" at bounding box center [317, 229] width 154 height 18
type input "**********"
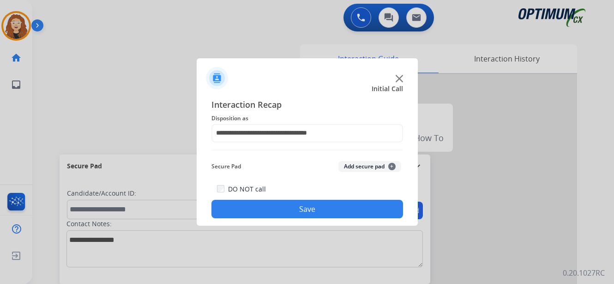
click at [336, 207] on button "Save" at bounding box center [308, 209] width 192 height 18
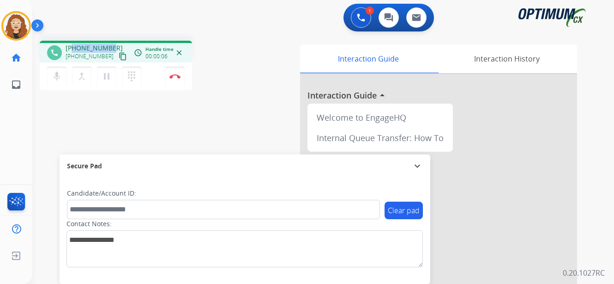
drag, startPoint x: 73, startPoint y: 47, endPoint x: 112, endPoint y: 46, distance: 38.8
click at [112, 46] on div "[PHONE_NUMBER] [PHONE_NUMBER] content_copy" at bounding box center [97, 52] width 63 height 18
click at [177, 77] on img at bounding box center [174, 76] width 11 height 5
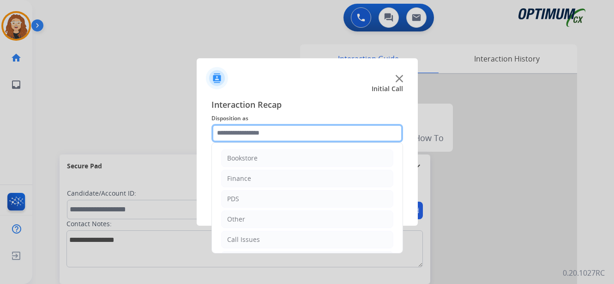
click at [254, 131] on input "text" at bounding box center [308, 133] width 192 height 18
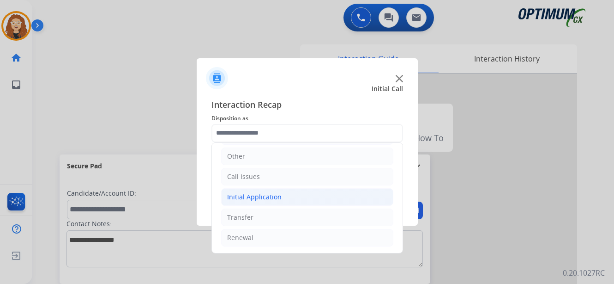
click at [272, 200] on div "Initial Application" at bounding box center [254, 196] width 54 height 9
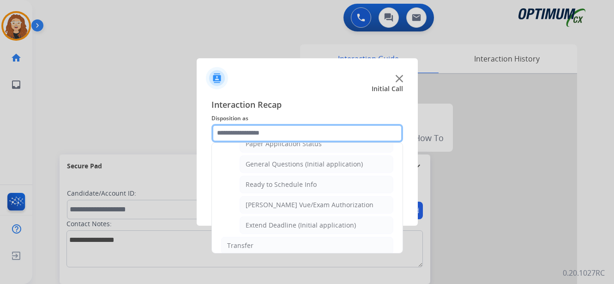
scroll to position [560, 0]
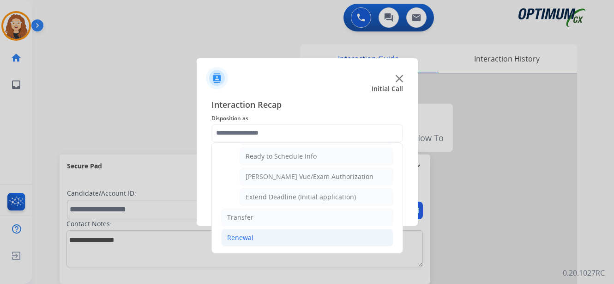
click at [322, 239] on li "Renewal" at bounding box center [307, 238] width 172 height 18
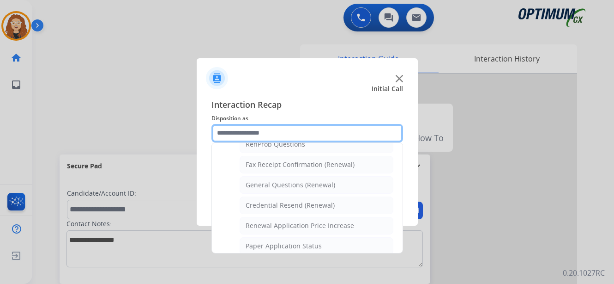
scroll to position [239, 0]
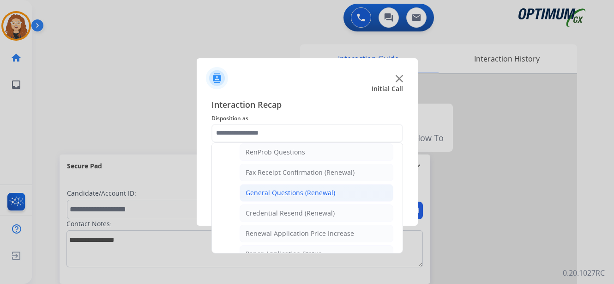
click at [313, 194] on div "General Questions (Renewal)" at bounding box center [291, 192] width 90 height 9
type input "**********"
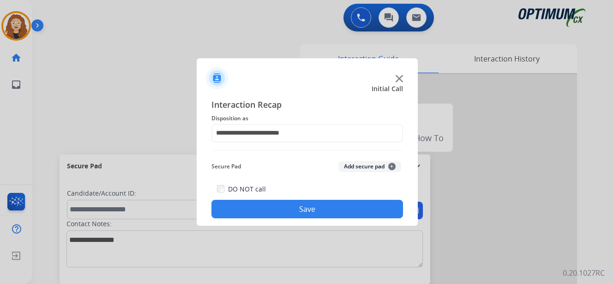
drag, startPoint x: 299, startPoint y: 211, endPoint x: 293, endPoint y: 203, distance: 9.9
click at [294, 205] on button "Save" at bounding box center [308, 209] width 192 height 18
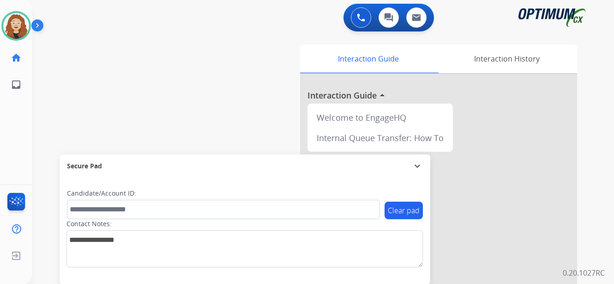
click at [175, 101] on div "swap_horiz Break voice bridge close_fullscreen Connect 3-Way Call merge_type Se…" at bounding box center [312, 225] width 560 height 385
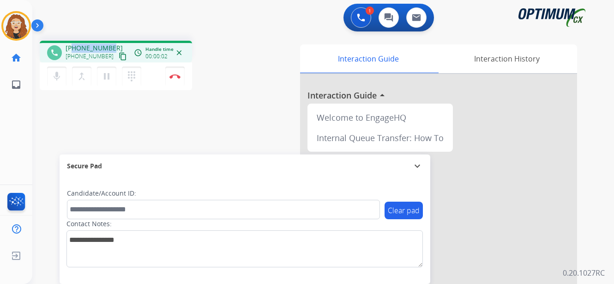
drag, startPoint x: 73, startPoint y: 48, endPoint x: 108, endPoint y: 46, distance: 34.7
click at [111, 42] on div "phone [PHONE_NUMBER] [PHONE_NUMBER] content_copy access_time Call metrics Queue…" at bounding box center [116, 52] width 152 height 22
click at [177, 74] on img at bounding box center [174, 76] width 11 height 5
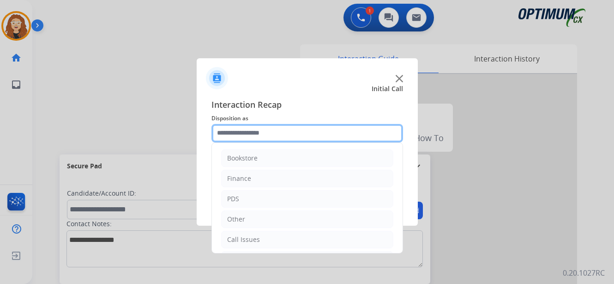
click at [245, 130] on input "text" at bounding box center [308, 133] width 192 height 18
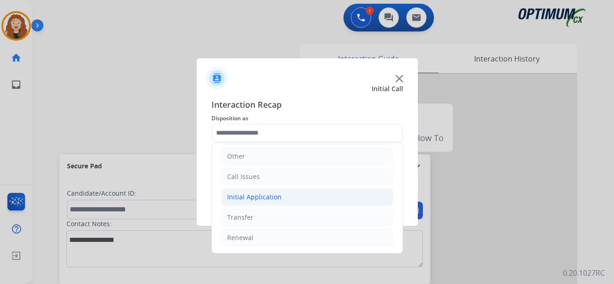
click at [259, 190] on li "Initial Application" at bounding box center [307, 197] width 172 height 18
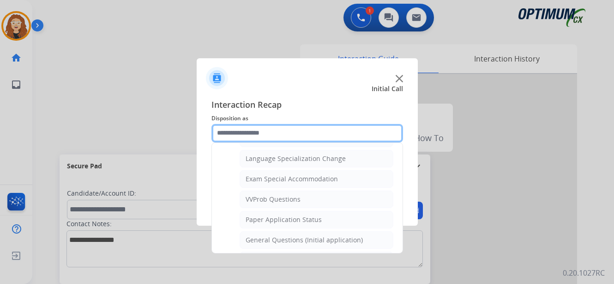
scroll to position [472, 0]
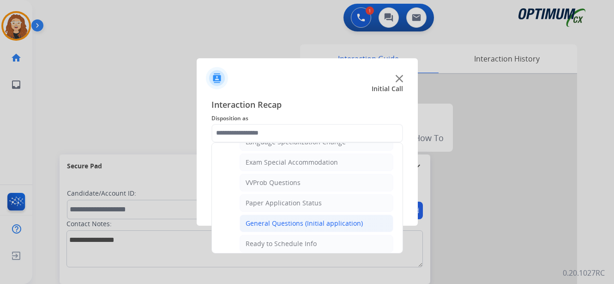
click at [362, 224] on li "General Questions (Initial application)" at bounding box center [317, 223] width 154 height 18
type input "**********"
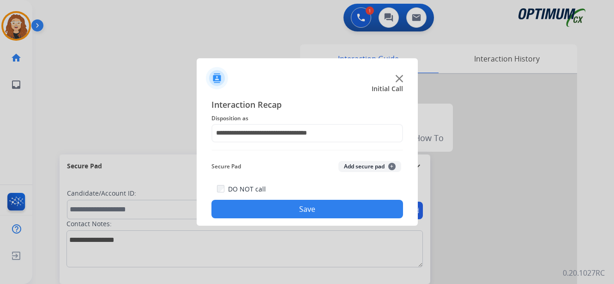
click at [347, 212] on button "Save" at bounding box center [308, 209] width 192 height 18
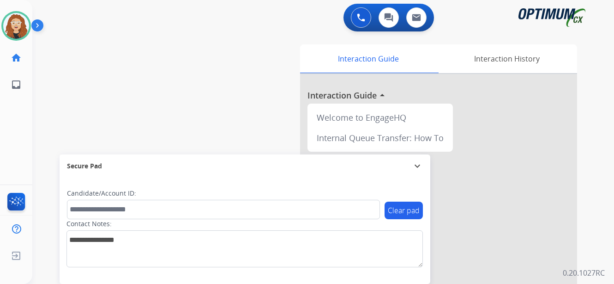
click at [52, 72] on div "swap_horiz Break voice bridge close_fullscreen Connect 3-Way Call merge_type Se…" at bounding box center [312, 225] width 560 height 385
click at [15, 32] on img at bounding box center [16, 26] width 26 height 26
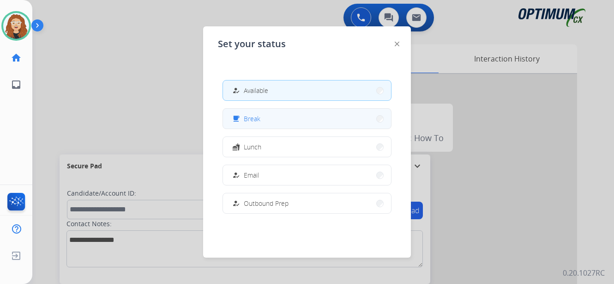
click at [271, 119] on button "free_breakfast Break" at bounding box center [307, 119] width 168 height 20
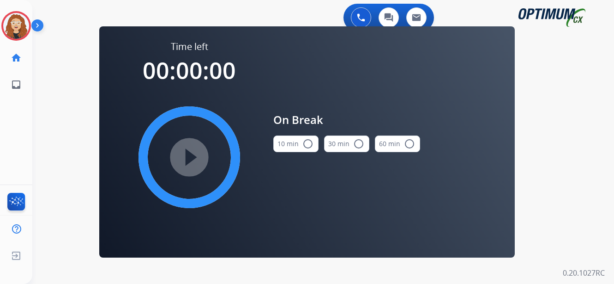
click at [309, 147] on mat-icon "radio_button_unchecked" at bounding box center [308, 143] width 11 height 11
click at [195, 157] on mat-icon "play_circle_filled" at bounding box center [189, 156] width 11 height 11
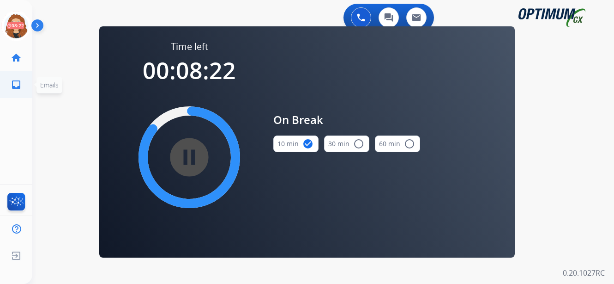
click at [49, 80] on span "Emails" at bounding box center [49, 84] width 18 height 9
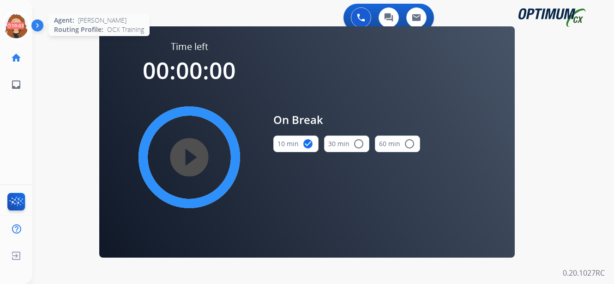
click at [14, 28] on icon at bounding box center [16, 26] width 30 height 30
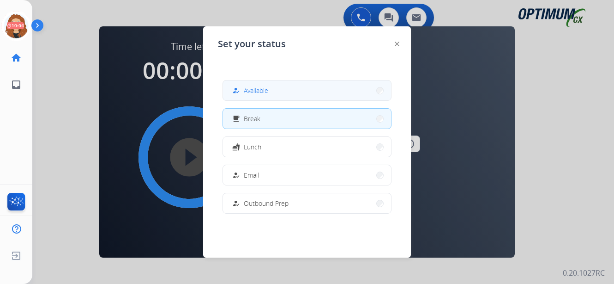
click at [299, 91] on button "how_to_reg Available" at bounding box center [307, 90] width 168 height 20
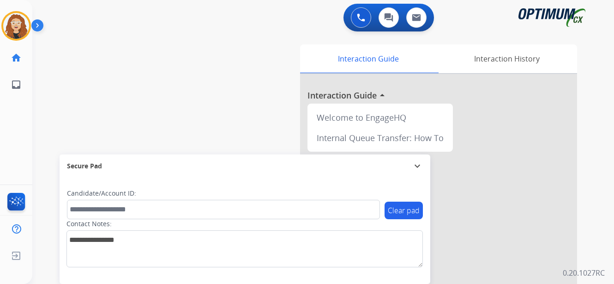
click at [39, 109] on div "swap_horiz Break voice bridge close_fullscreen Connect 3-Way Call merge_type Se…" at bounding box center [312, 225] width 560 height 385
click at [50, 131] on div "swap_horiz Break voice bridge close_fullscreen Connect 3-Way Call merge_type Se…" at bounding box center [312, 225] width 560 height 385
click at [56, 117] on div "swap_horiz Break voice bridge close_fullscreen Connect 3-Way Call merge_type Se…" at bounding box center [312, 225] width 560 height 385
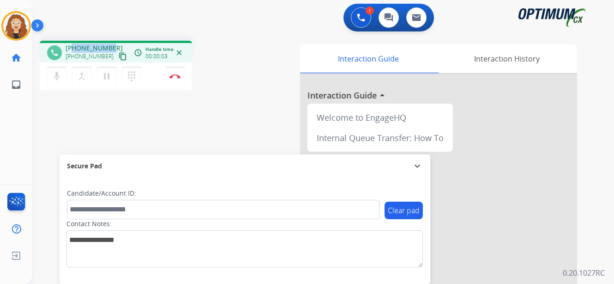
drag, startPoint x: 74, startPoint y: 45, endPoint x: 106, endPoint y: 40, distance: 32.8
click at [110, 43] on div "phone [PHONE_NUMBER] [PHONE_NUMBER] content_copy access_time Call metrics Queue…" at bounding box center [116, 52] width 152 height 22
click at [178, 80] on button "Disconnect" at bounding box center [174, 76] width 19 height 19
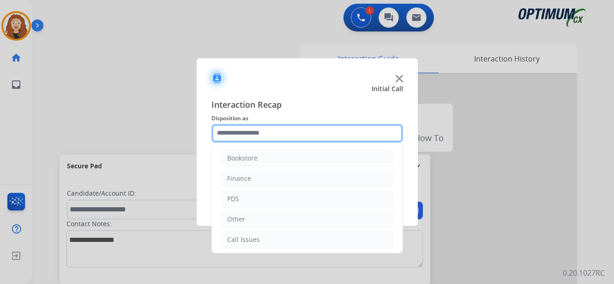
click at [276, 136] on input "text" at bounding box center [308, 133] width 192 height 18
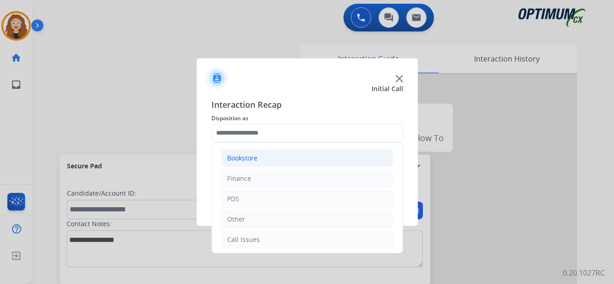
click at [272, 157] on li "Bookstore" at bounding box center [307, 158] width 172 height 18
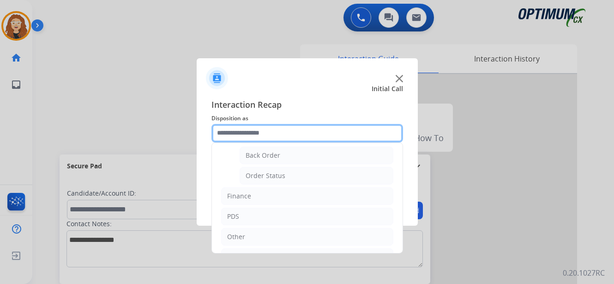
scroll to position [57, 0]
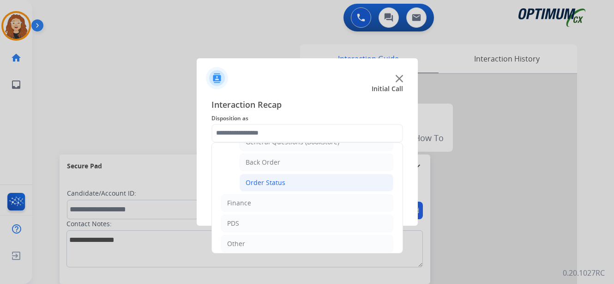
click at [309, 184] on li "Order Status" at bounding box center [317, 183] width 154 height 18
type input "**********"
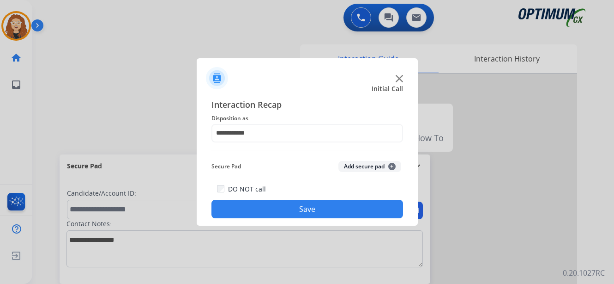
drag, startPoint x: 266, startPoint y: 206, endPoint x: 271, endPoint y: 197, distance: 10.4
click at [268, 201] on button "Save" at bounding box center [308, 209] width 192 height 18
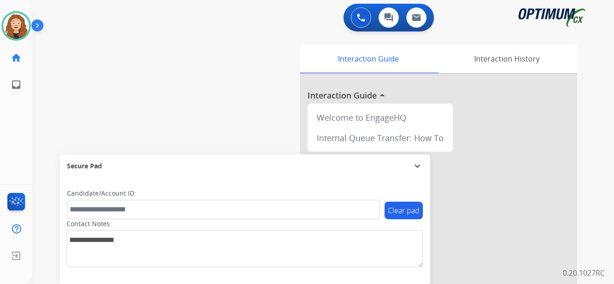
click at [65, 100] on div "swap_horiz Break voice bridge close_fullscreen Connect 3-Way Call merge_type Se…" at bounding box center [312, 225] width 560 height 385
click at [75, 85] on div "swap_horiz Break voice bridge close_fullscreen Connect 3-Way Call merge_type Se…" at bounding box center [312, 225] width 560 height 385
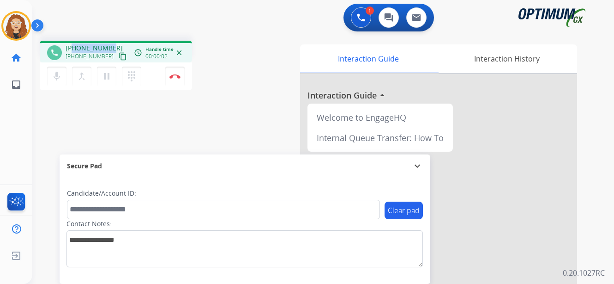
drag, startPoint x: 73, startPoint y: 48, endPoint x: 112, endPoint y: 44, distance: 38.5
click at [112, 44] on div "[PHONE_NUMBER] [PHONE_NUMBER] content_copy" at bounding box center [97, 52] width 63 height 18
click at [173, 79] on button "Disconnect" at bounding box center [174, 76] width 19 height 19
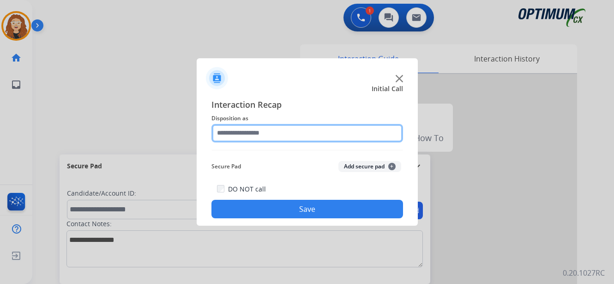
click at [241, 132] on input "text" at bounding box center [308, 133] width 192 height 18
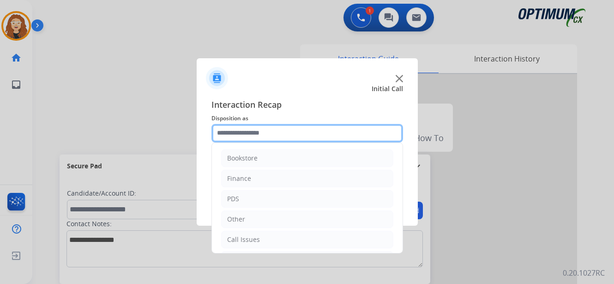
scroll to position [63, 0]
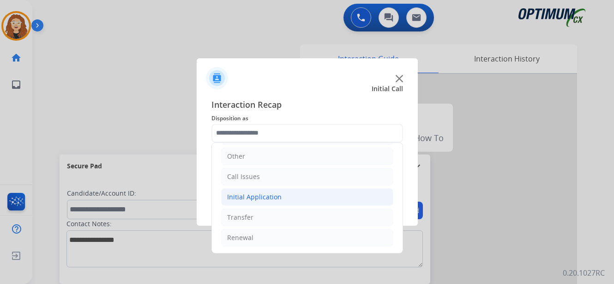
click at [264, 199] on div "Initial Application" at bounding box center [254, 196] width 54 height 9
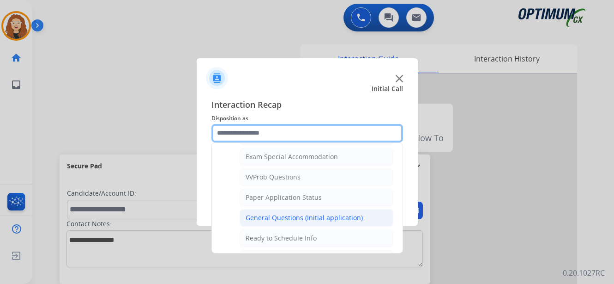
scroll to position [470, 0]
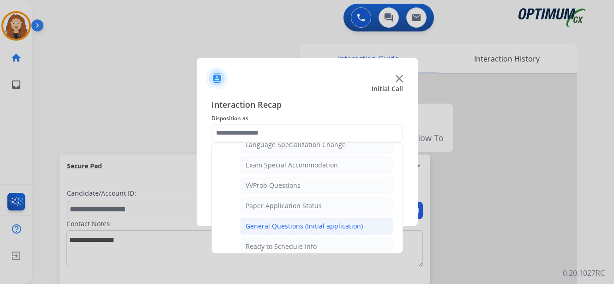
click at [354, 222] on div "General Questions (Initial application)" at bounding box center [304, 225] width 117 height 9
type input "**********"
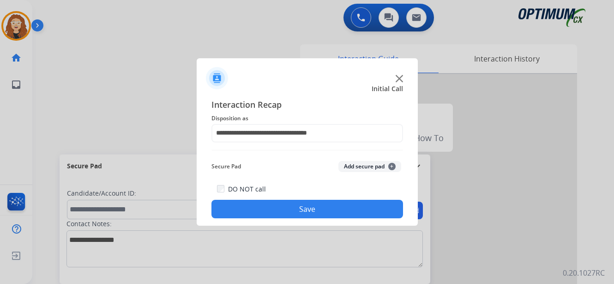
click at [339, 208] on button "Save" at bounding box center [308, 209] width 192 height 18
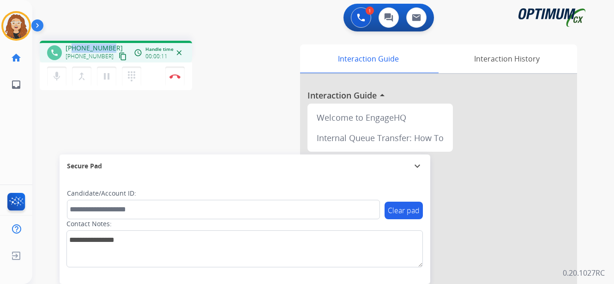
drag, startPoint x: 73, startPoint y: 48, endPoint x: 112, endPoint y: 36, distance: 41.4
click at [111, 41] on div "phone [PHONE_NUMBER] [PHONE_NUMBER] content_copy access_time Call metrics Queue…" at bounding box center [116, 52] width 152 height 22
click at [176, 77] on img at bounding box center [174, 76] width 11 height 5
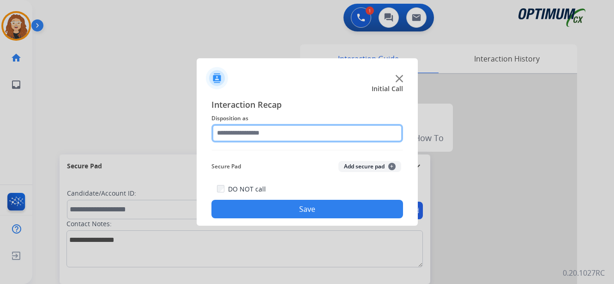
click at [256, 131] on input "text" at bounding box center [308, 133] width 192 height 18
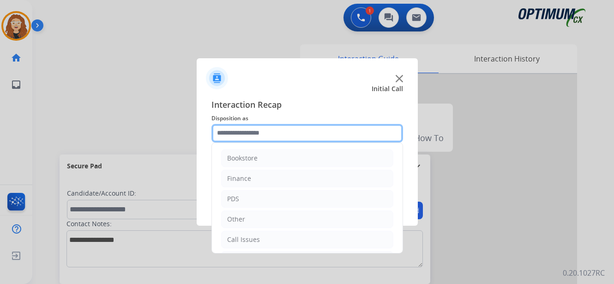
scroll to position [63, 0]
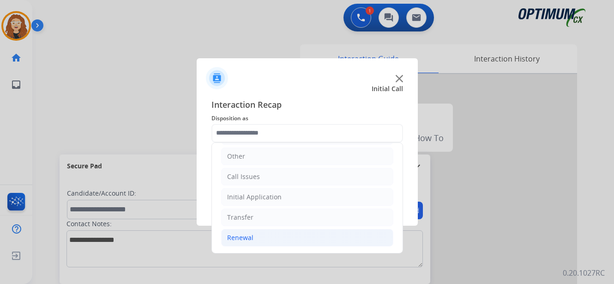
click at [283, 242] on li "Renewal" at bounding box center [307, 238] width 172 height 18
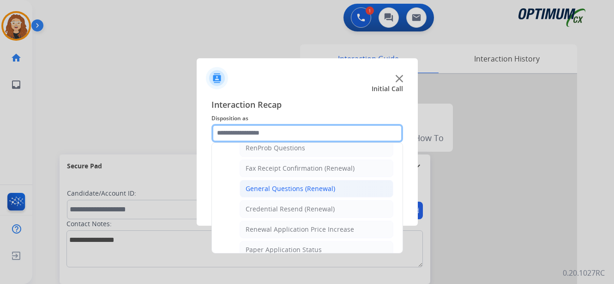
scroll to position [241, 0]
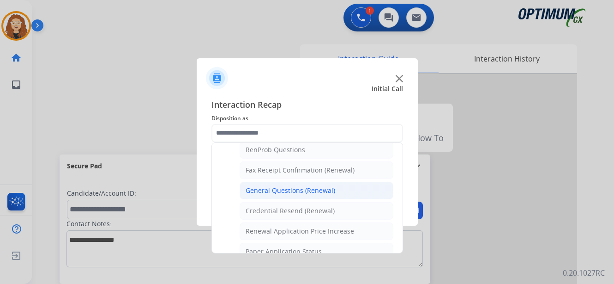
click at [333, 191] on div "General Questions (Renewal)" at bounding box center [291, 190] width 90 height 9
type input "**********"
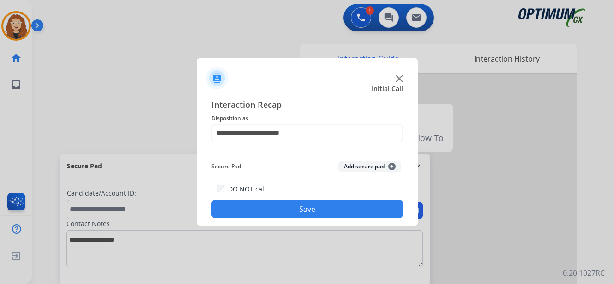
click at [315, 206] on button "Save" at bounding box center [308, 209] width 192 height 18
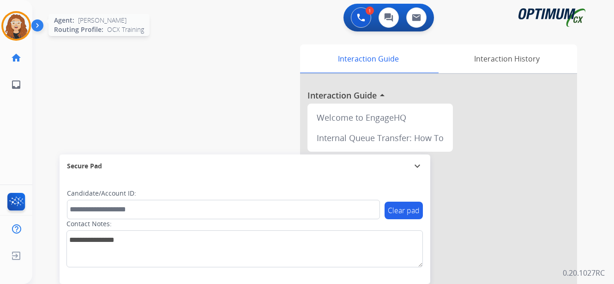
click at [13, 22] on img at bounding box center [16, 26] width 26 height 26
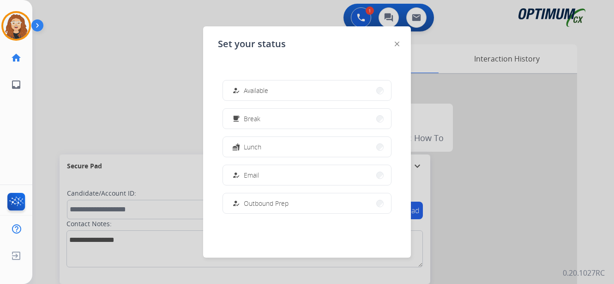
scroll to position [230, 0]
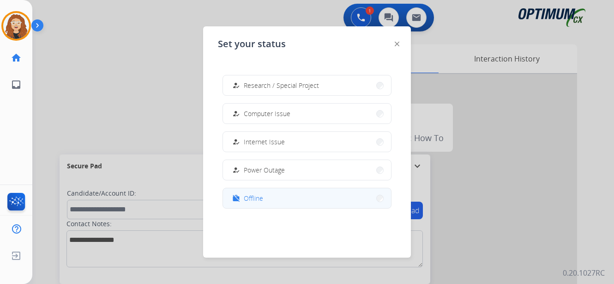
click at [294, 199] on button "work_off Offline" at bounding box center [307, 198] width 168 height 20
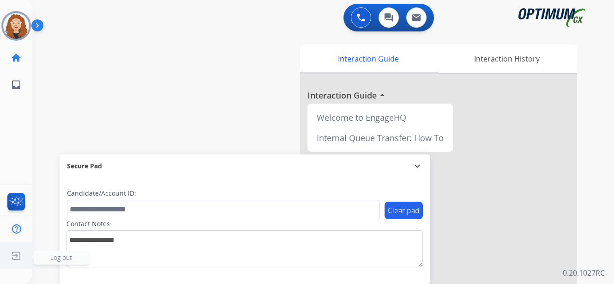
click at [20, 256] on img at bounding box center [16, 256] width 17 height 18
click at [54, 258] on span "Log out" at bounding box center [61, 257] width 22 height 9
